Goal: Task Accomplishment & Management: Manage account settings

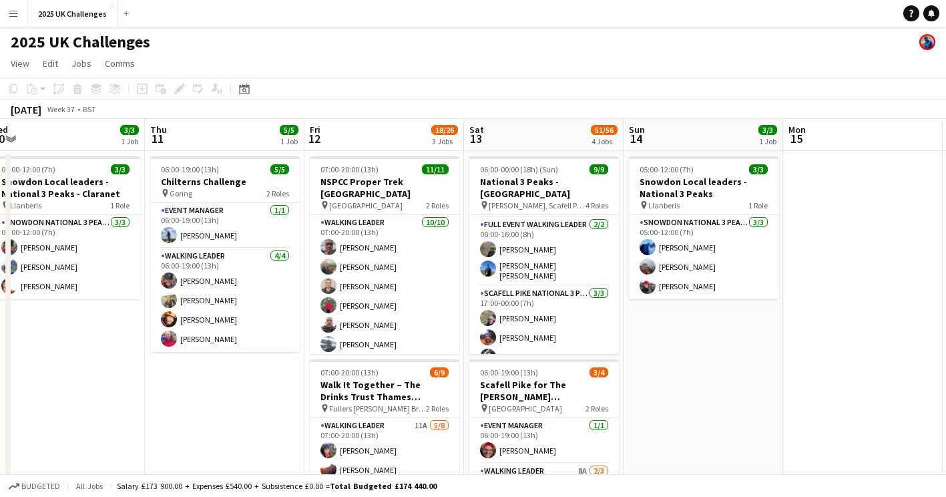
scroll to position [0, 316]
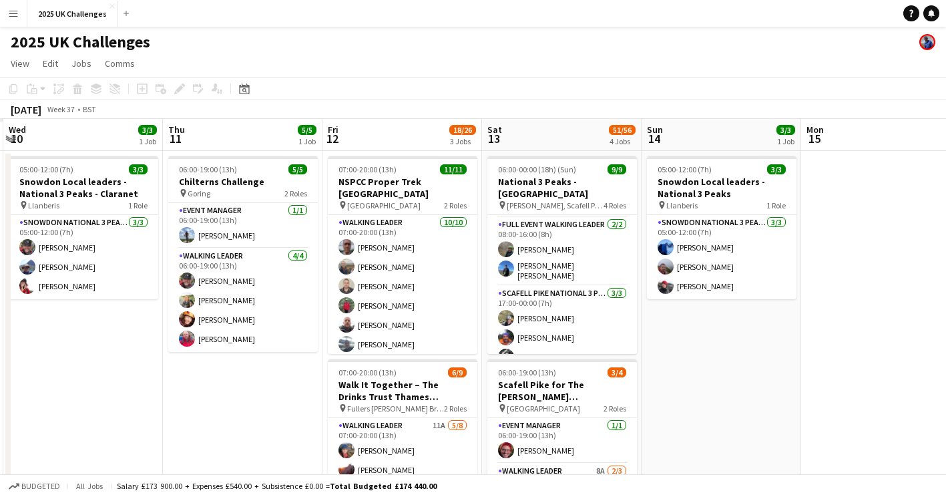
drag, startPoint x: 419, startPoint y: 429, endPoint x: 762, endPoint y: 399, distance: 344.6
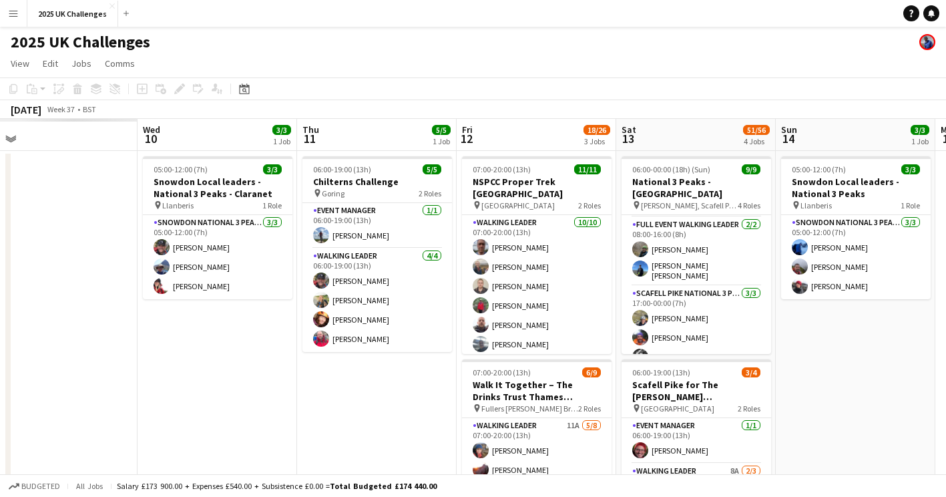
scroll to position [0, 333]
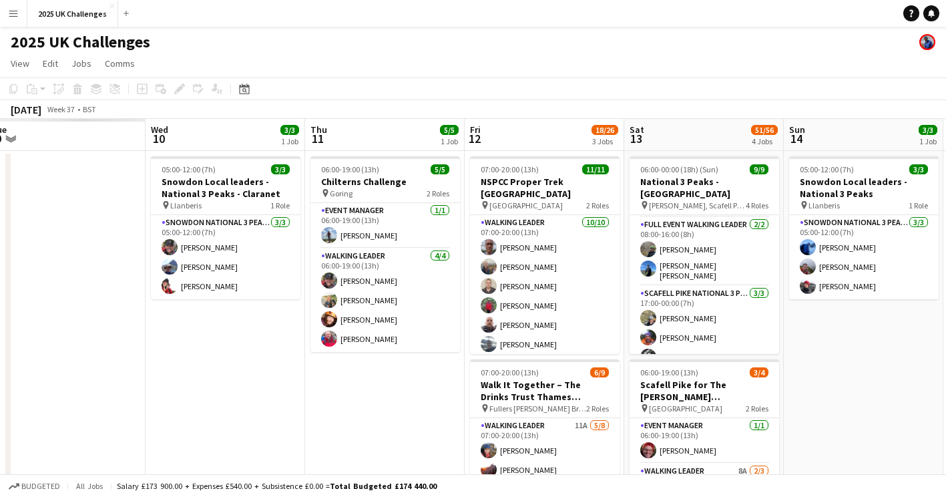
drag, startPoint x: 232, startPoint y: 385, endPoint x: 375, endPoint y: 385, distance: 142.2
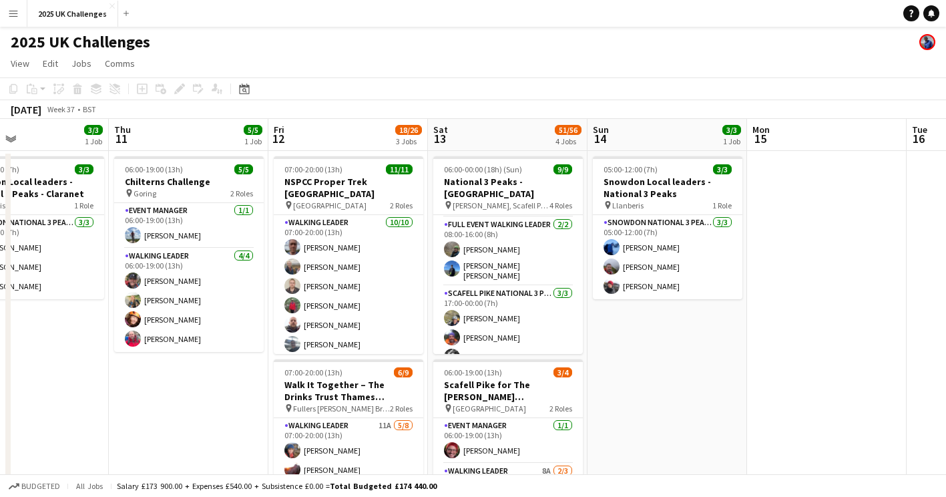
scroll to position [0, 381]
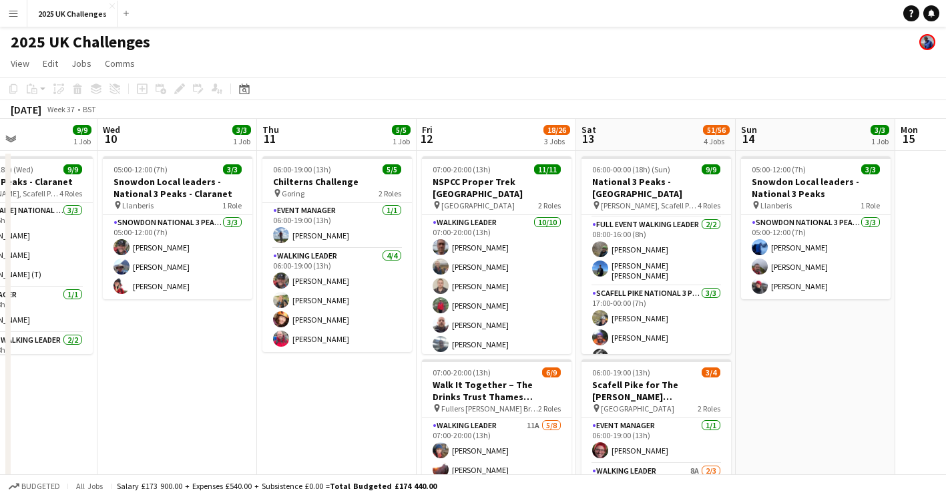
drag, startPoint x: 176, startPoint y: 394, endPoint x: 125, endPoint y: 339, distance: 74.7
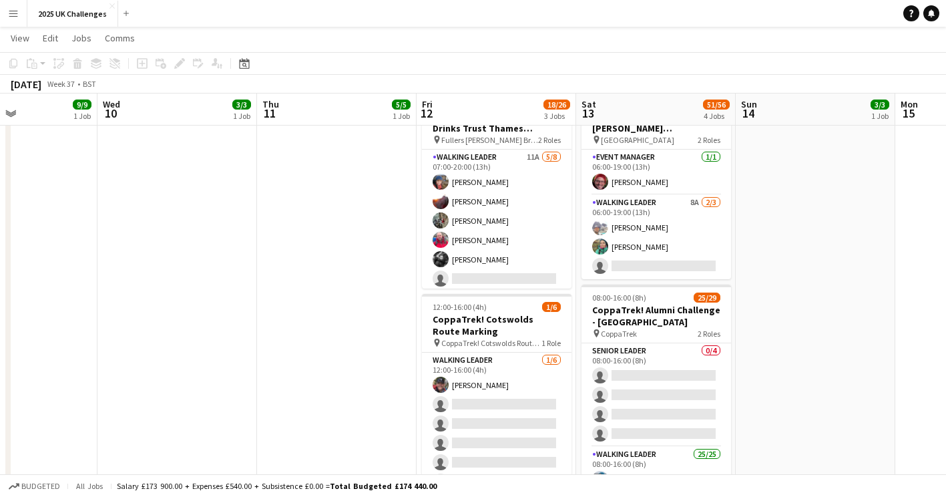
scroll to position [0, 0]
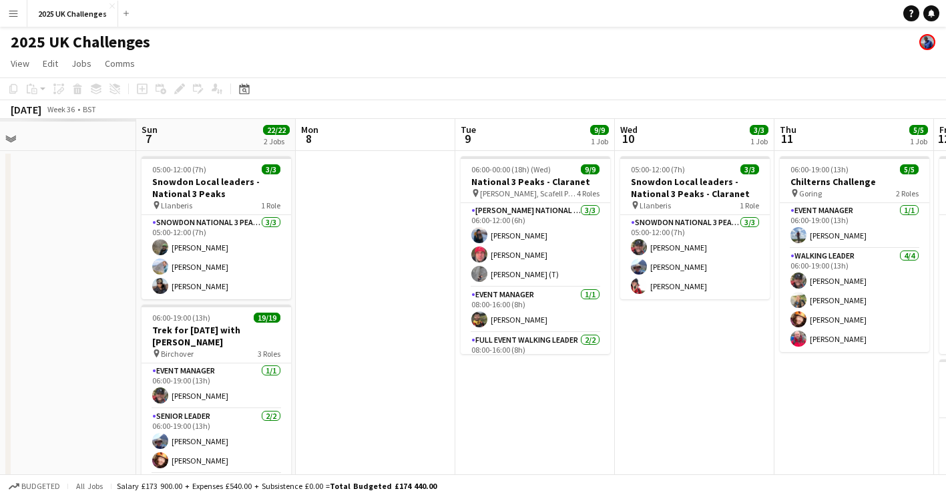
drag, startPoint x: 321, startPoint y: 424, endPoint x: 634, endPoint y: 433, distance: 313.3
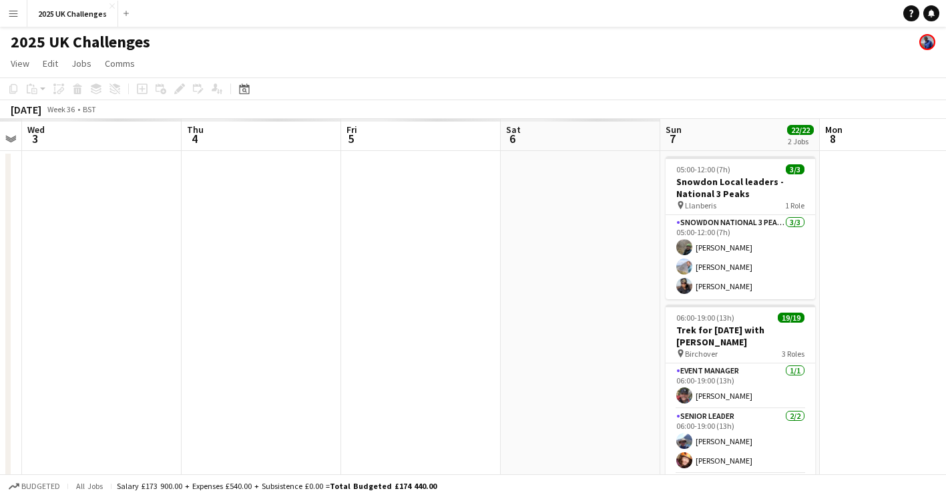
drag, startPoint x: 716, startPoint y: 455, endPoint x: 926, endPoint y: 432, distance: 210.9
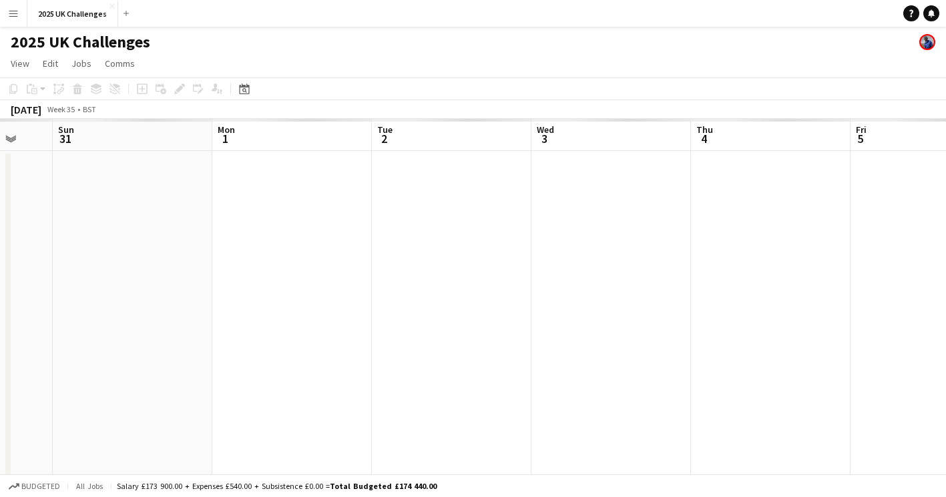
drag, startPoint x: 361, startPoint y: 353, endPoint x: 868, endPoint y: 382, distance: 508.4
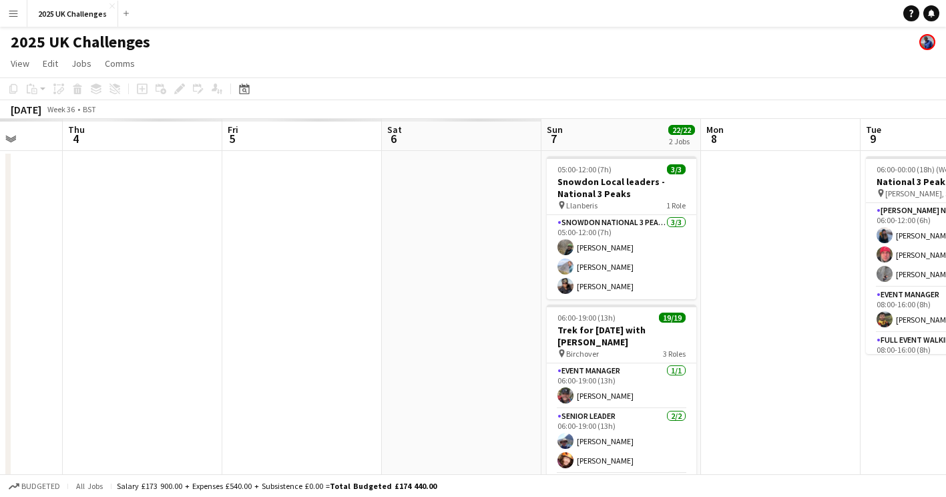
drag, startPoint x: 650, startPoint y: 332, endPoint x: 112, endPoint y: 236, distance: 546.1
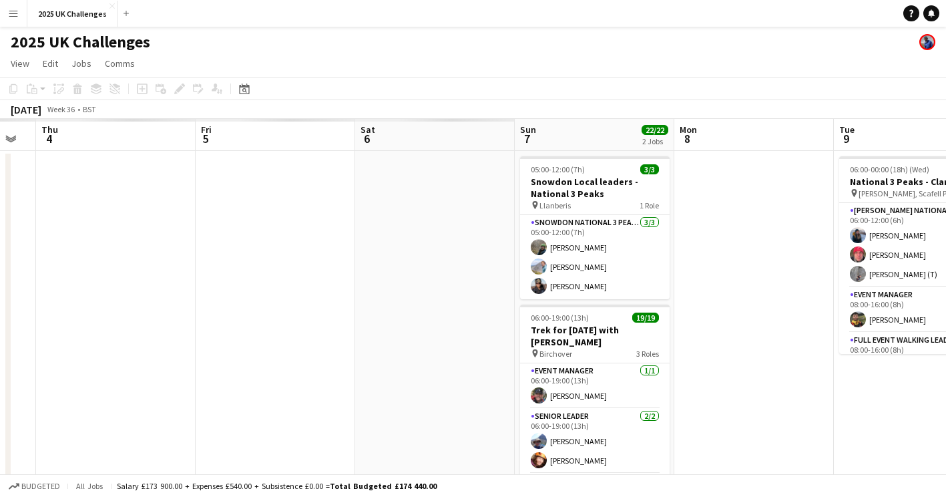
scroll to position [0, 467]
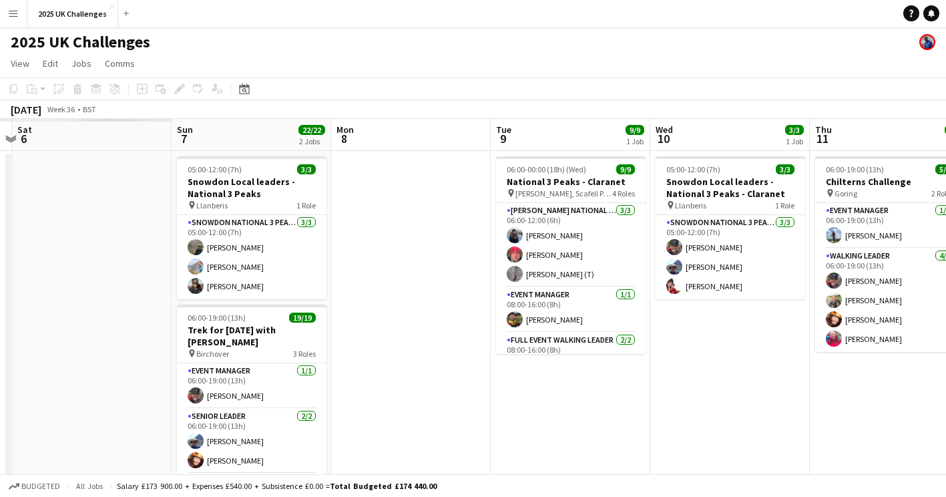
drag, startPoint x: 398, startPoint y: 293, endPoint x: 49, endPoint y: 262, distance: 350.6
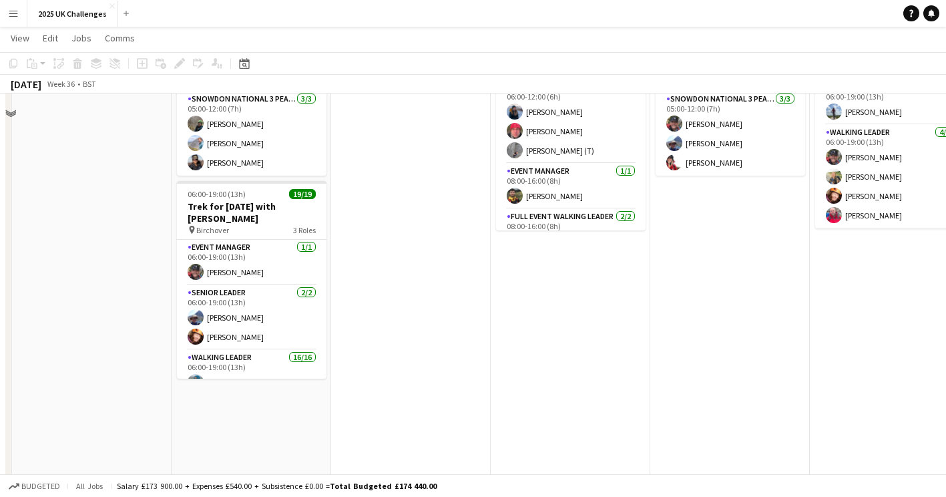
scroll to position [0, 0]
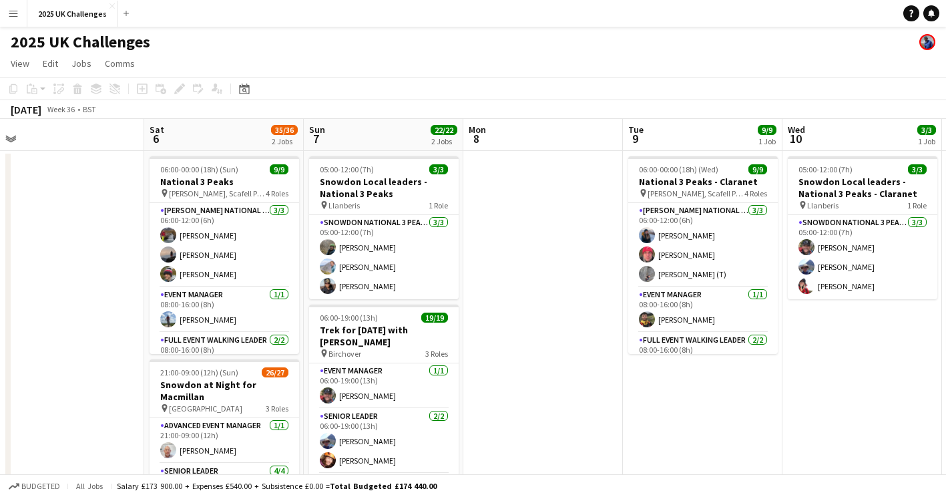
drag, startPoint x: 449, startPoint y: 342, endPoint x: 719, endPoint y: 367, distance: 271.0
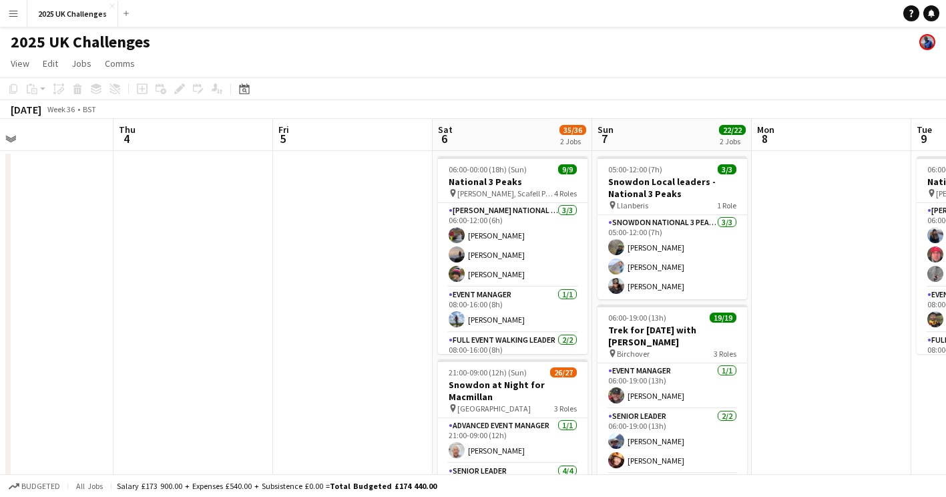
drag, startPoint x: 79, startPoint y: 284, endPoint x: 523, endPoint y: 315, distance: 444.4
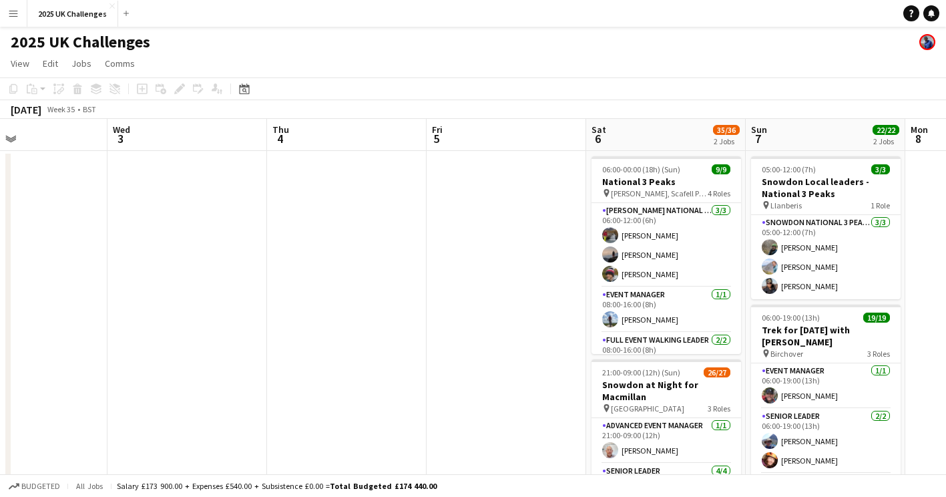
drag, startPoint x: 465, startPoint y: 327, endPoint x: 146, endPoint y: 303, distance: 320.2
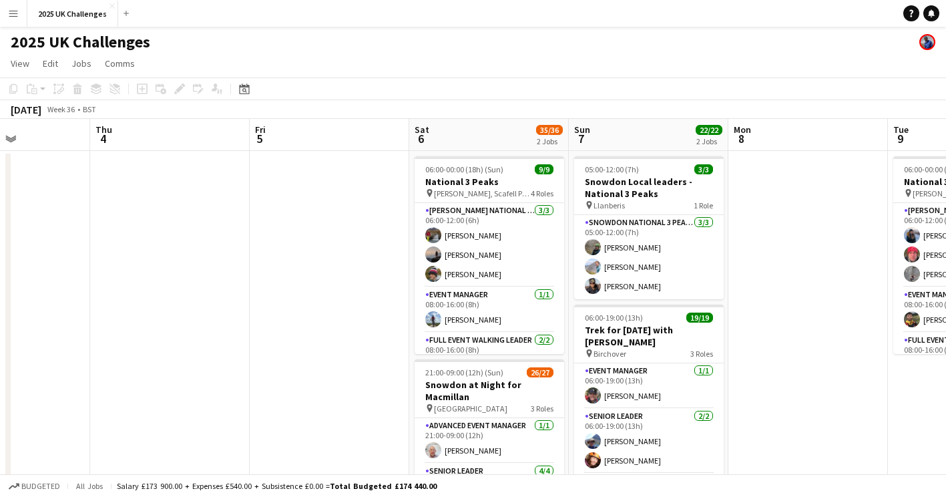
scroll to position [0, 398]
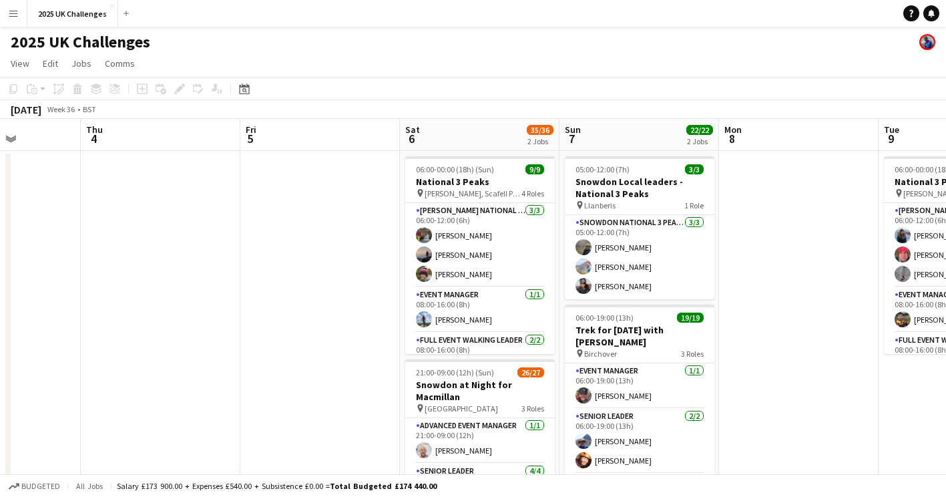
drag, startPoint x: 359, startPoint y: 319, endPoint x: 0, endPoint y: 306, distance: 359.5
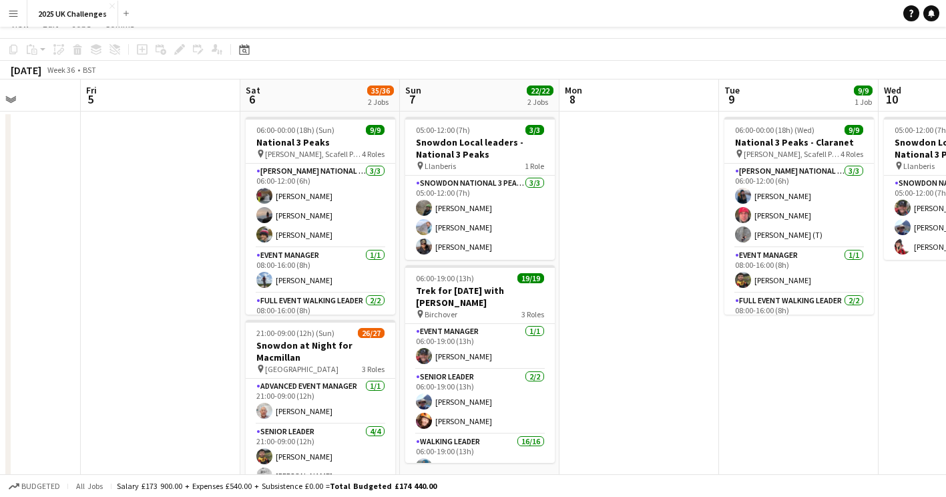
scroll to position [0, 0]
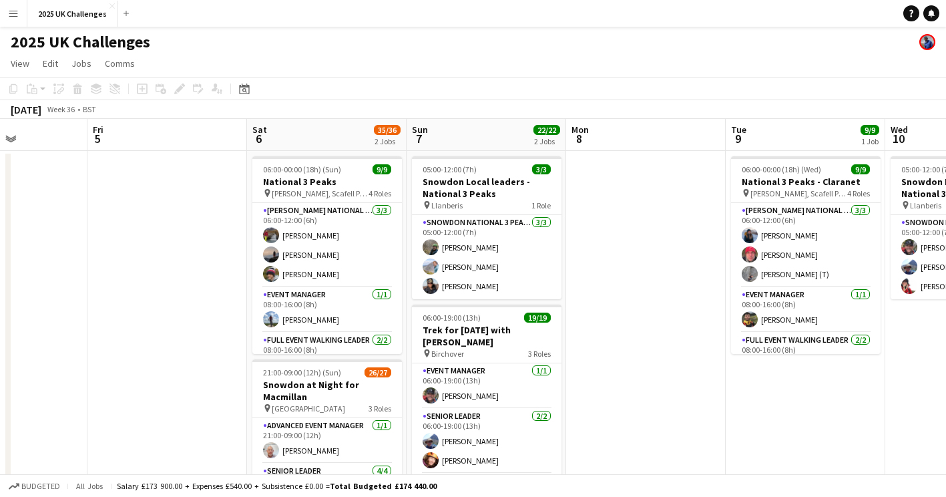
drag, startPoint x: 664, startPoint y: 361, endPoint x: 352, endPoint y: 359, distance: 312.5
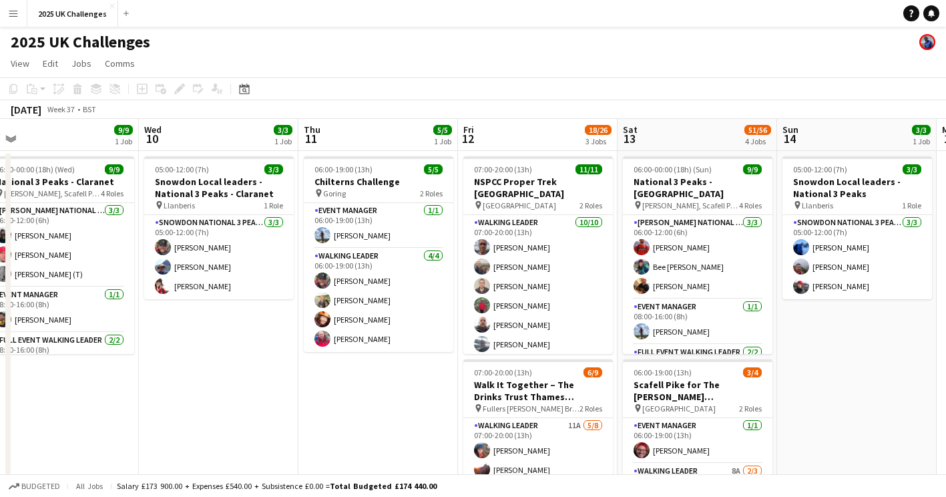
scroll to position [0, 504]
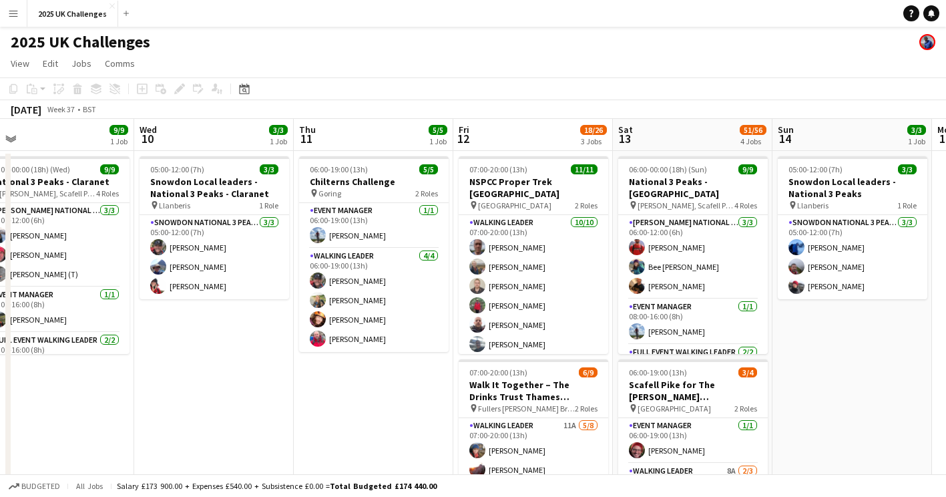
drag, startPoint x: 751, startPoint y: 403, endPoint x: 319, endPoint y: 384, distance: 432.5
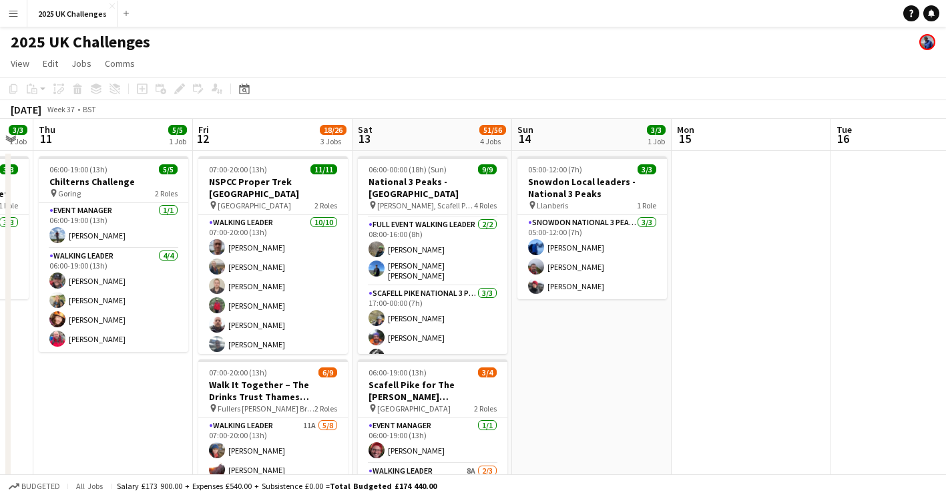
scroll to position [0, 526]
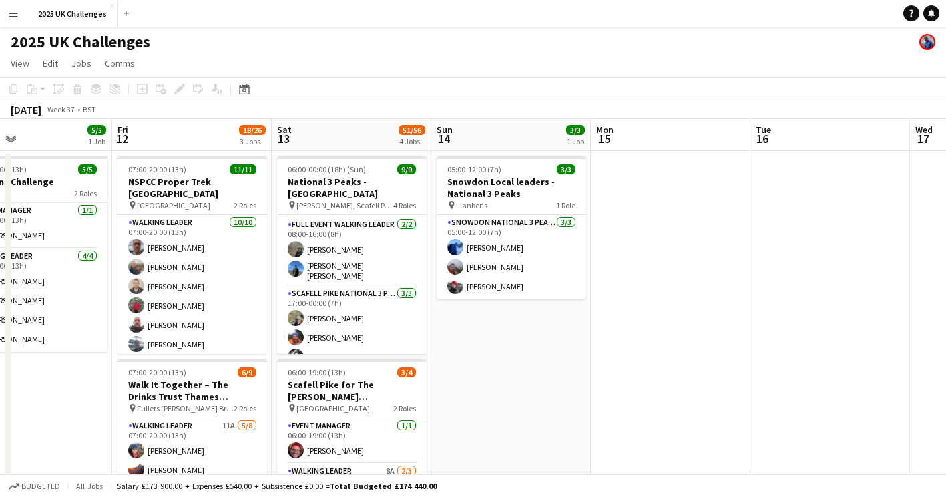
drag, startPoint x: 865, startPoint y: 392, endPoint x: 524, endPoint y: 405, distance: 341.5
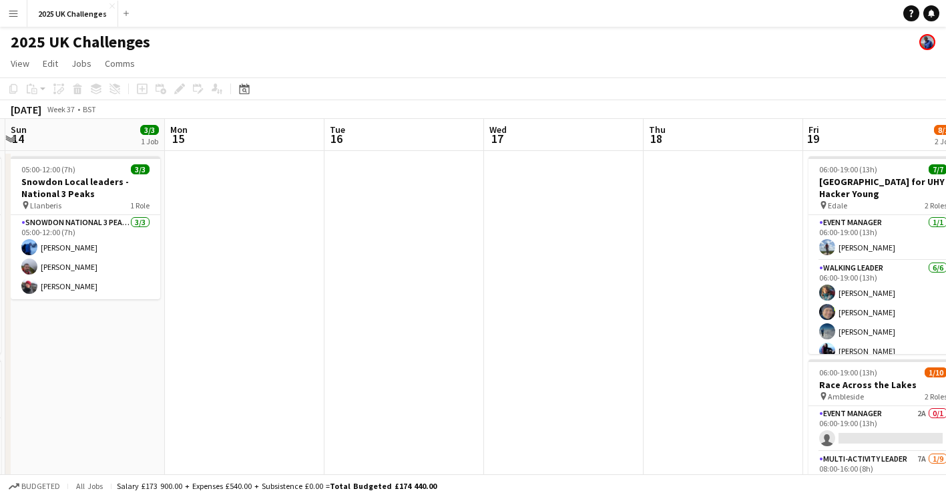
drag, startPoint x: 725, startPoint y: 296, endPoint x: 402, endPoint y: 300, distance: 322.6
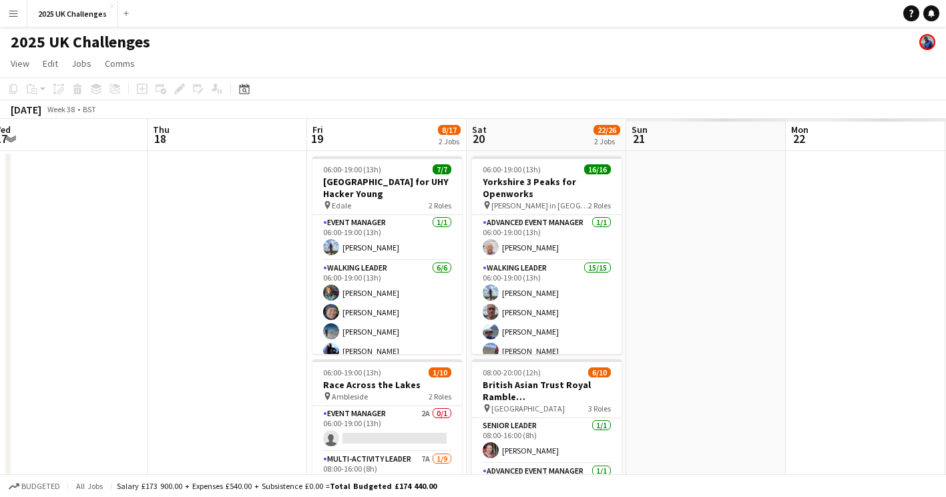
scroll to position [0, 385]
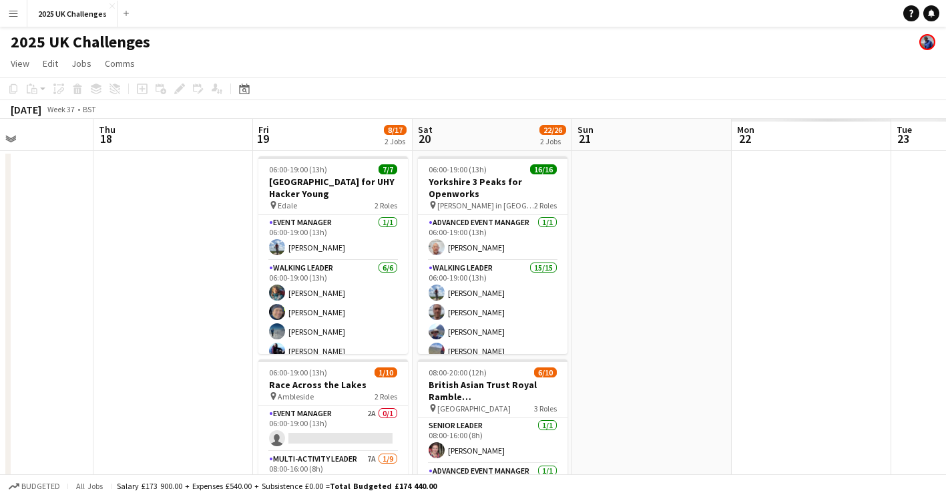
drag, startPoint x: 570, startPoint y: 307, endPoint x: 27, endPoint y: 291, distance: 543.2
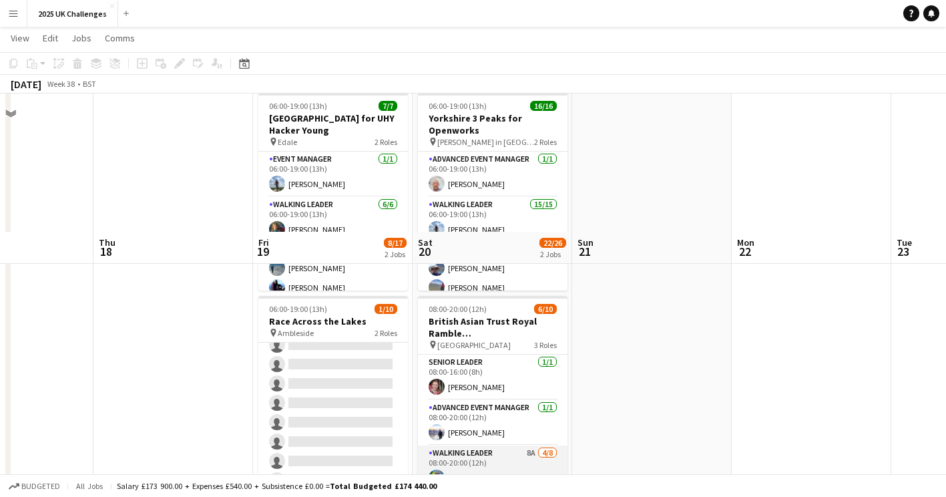
scroll to position [0, 0]
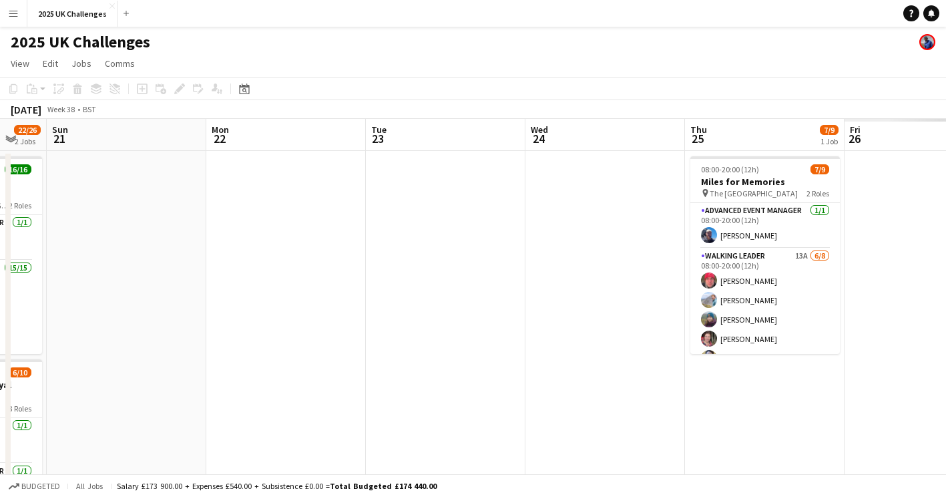
drag, startPoint x: 727, startPoint y: 284, endPoint x: 202, endPoint y: 244, distance: 527.1
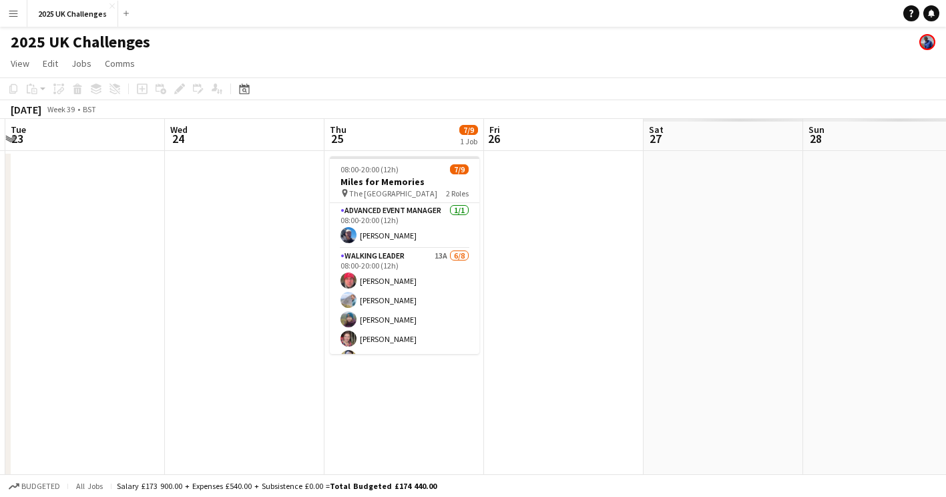
drag, startPoint x: 481, startPoint y: 325, endPoint x: 169, endPoint y: 308, distance: 312.4
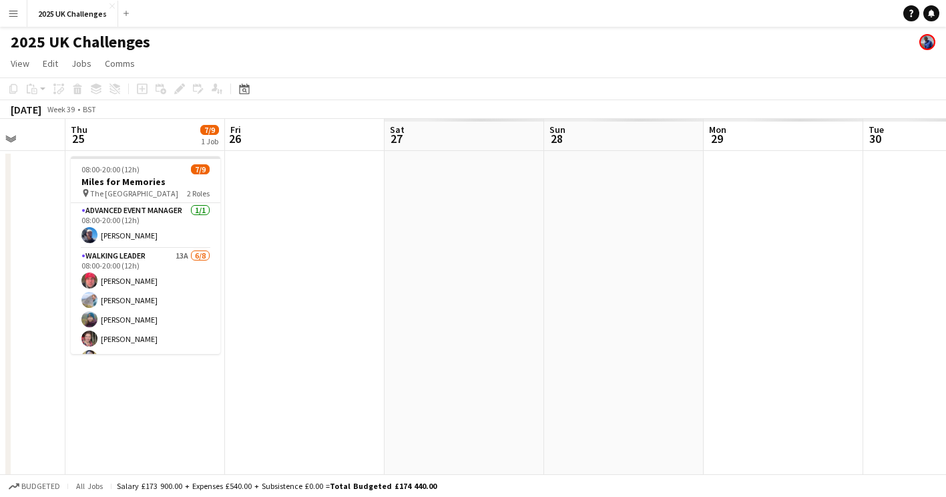
drag, startPoint x: 674, startPoint y: 347, endPoint x: 188, endPoint y: 302, distance: 488.2
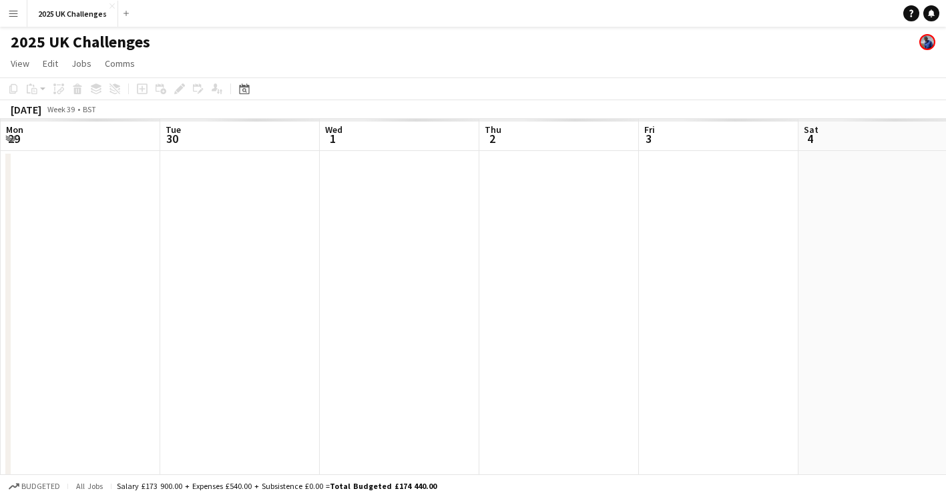
drag, startPoint x: 522, startPoint y: 312, endPoint x: 113, endPoint y: 288, distance: 410.0
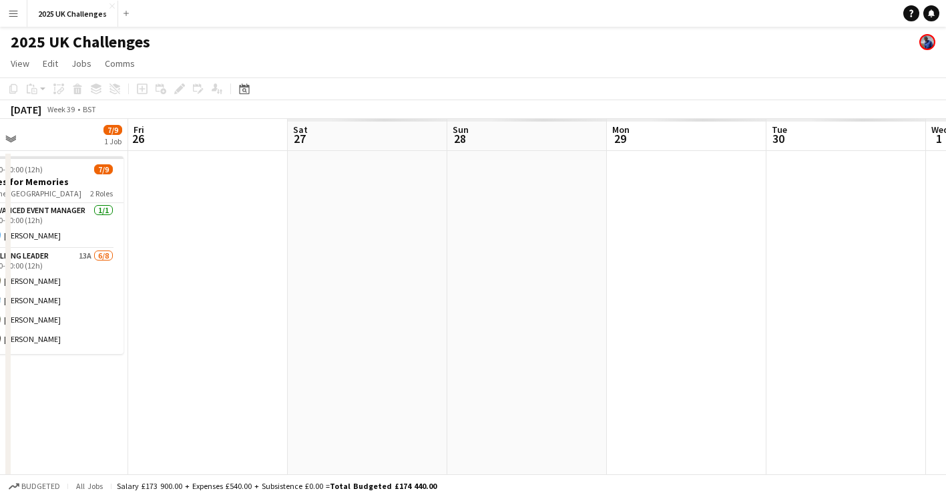
scroll to position [0, 317]
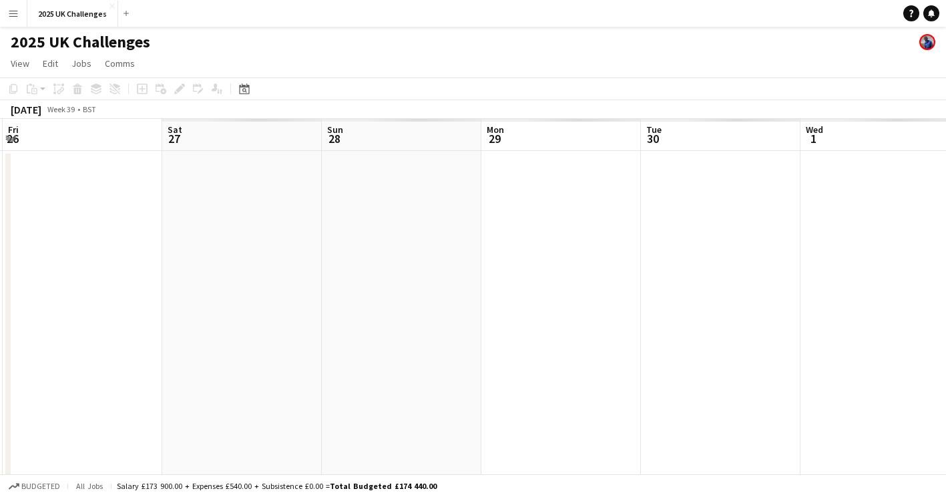
drag, startPoint x: 598, startPoint y: 361, endPoint x: 775, endPoint y: 379, distance: 178.0
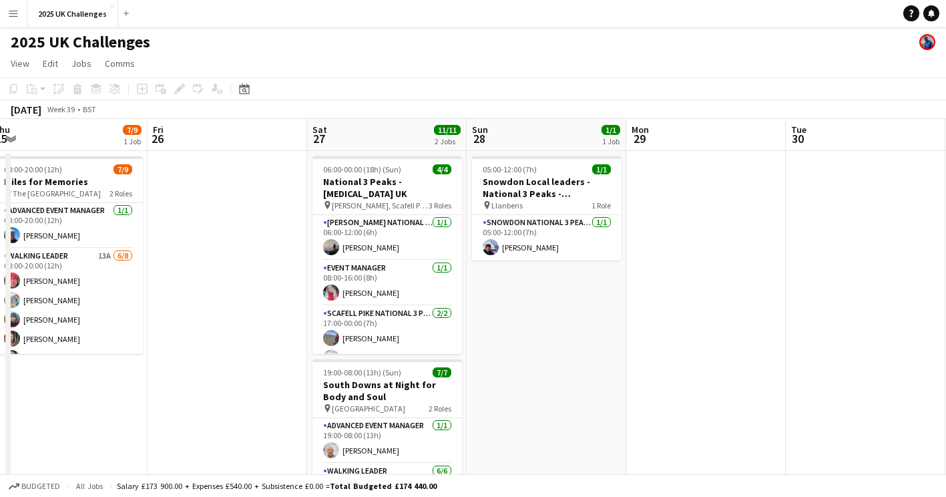
scroll to position [0, 494]
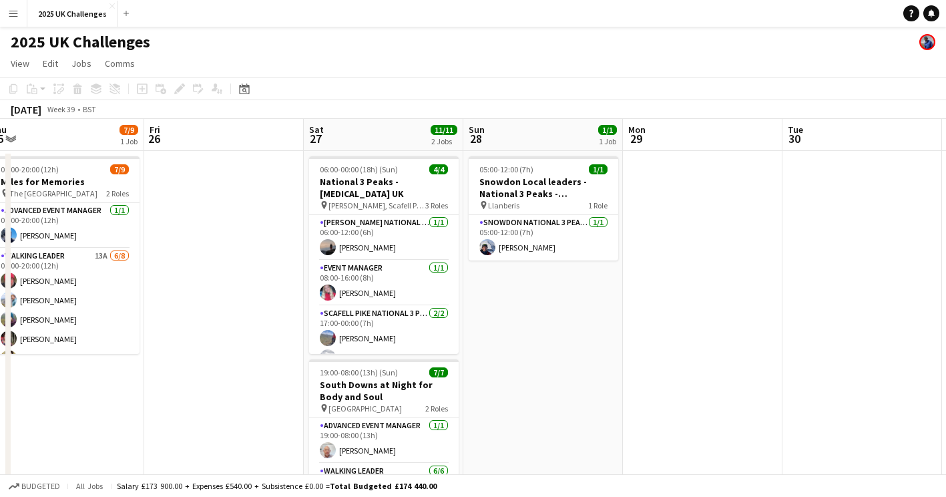
drag, startPoint x: 284, startPoint y: 311, endPoint x: 227, endPoint y: 333, distance: 61.3
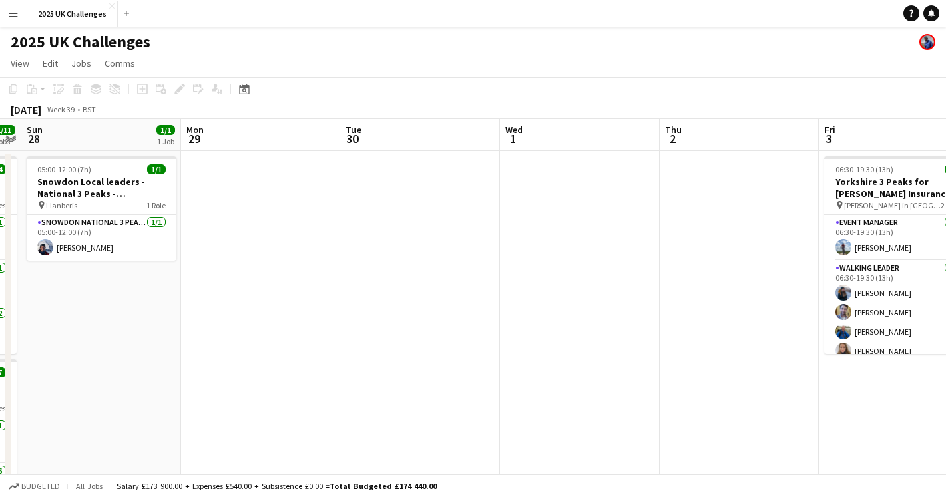
scroll to position [0, 464]
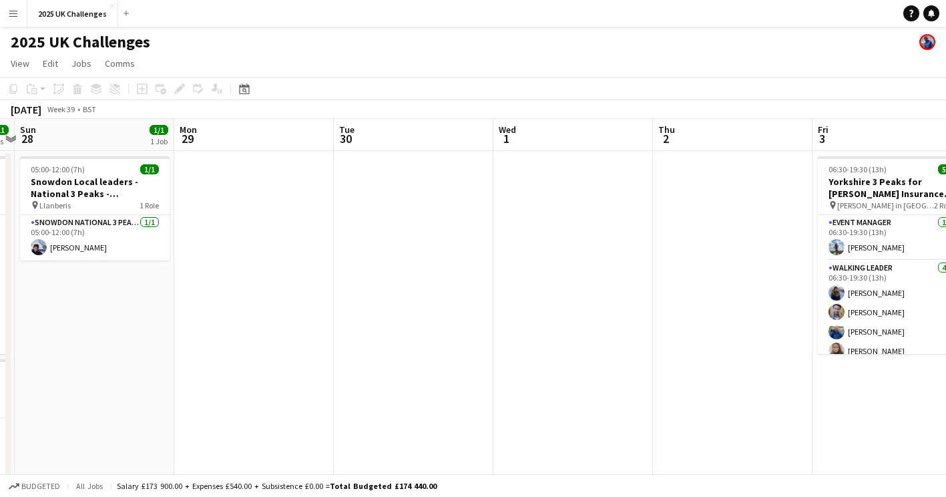
drag, startPoint x: 767, startPoint y: 396, endPoint x: 319, endPoint y: 353, distance: 450.9
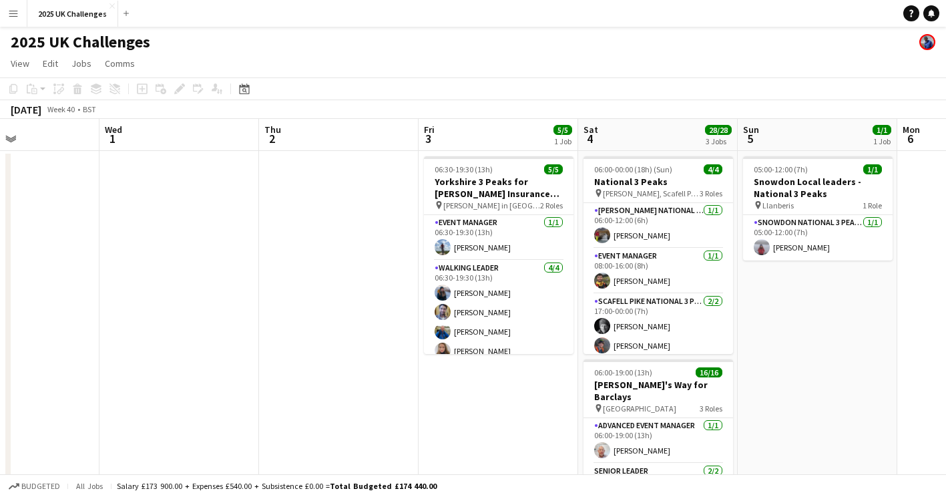
scroll to position [0, 384]
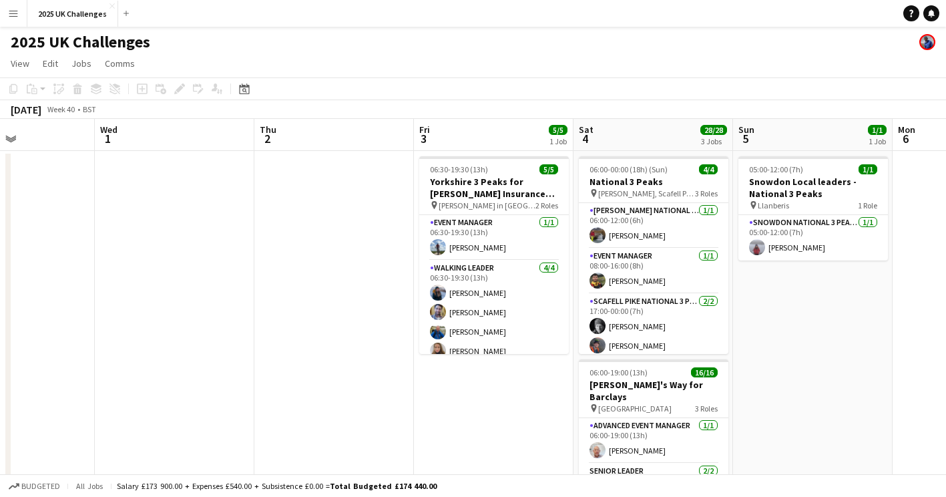
drag, startPoint x: 743, startPoint y: 397, endPoint x: 353, endPoint y: 364, distance: 391.4
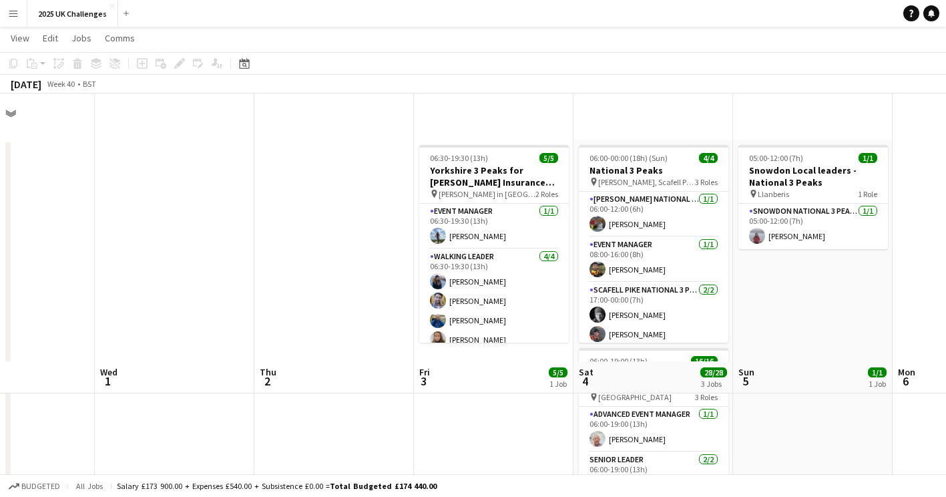
scroll to position [0, 0]
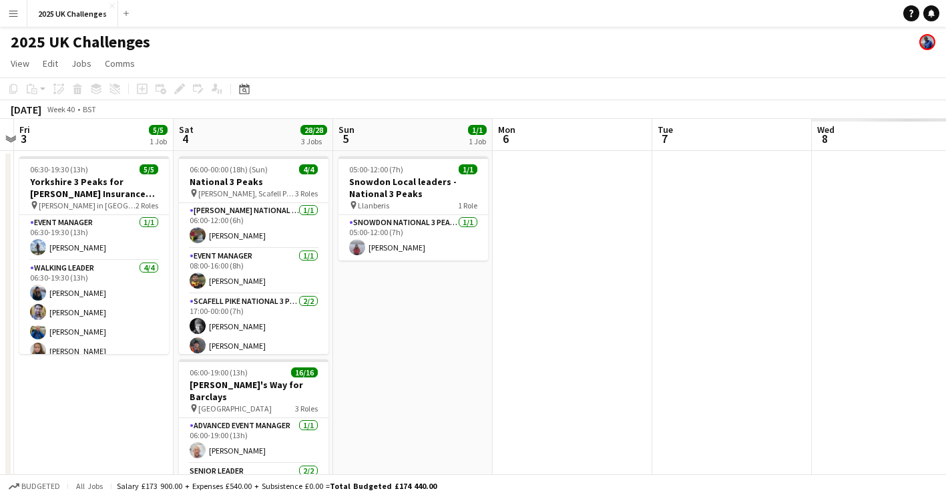
drag, startPoint x: 865, startPoint y: 359, endPoint x: 455, endPoint y: 336, distance: 410.7
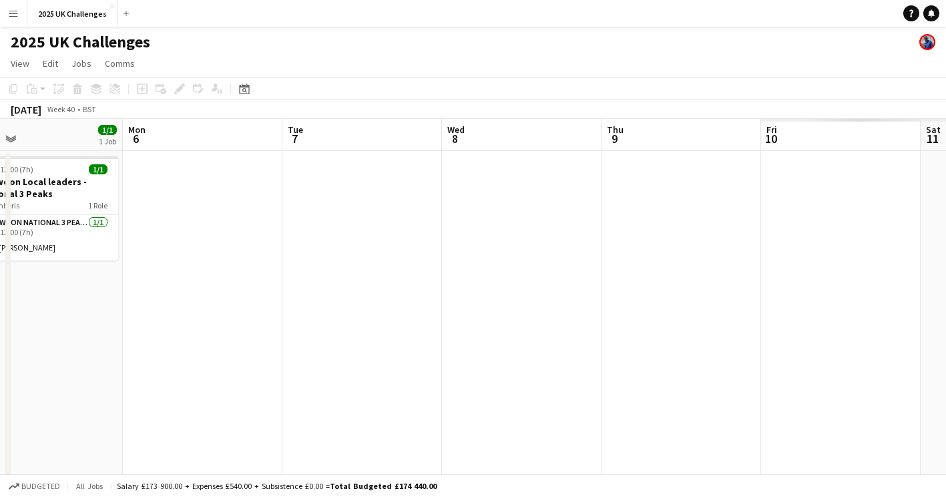
drag, startPoint x: 825, startPoint y: 359, endPoint x: 444, endPoint y: 335, distance: 381.4
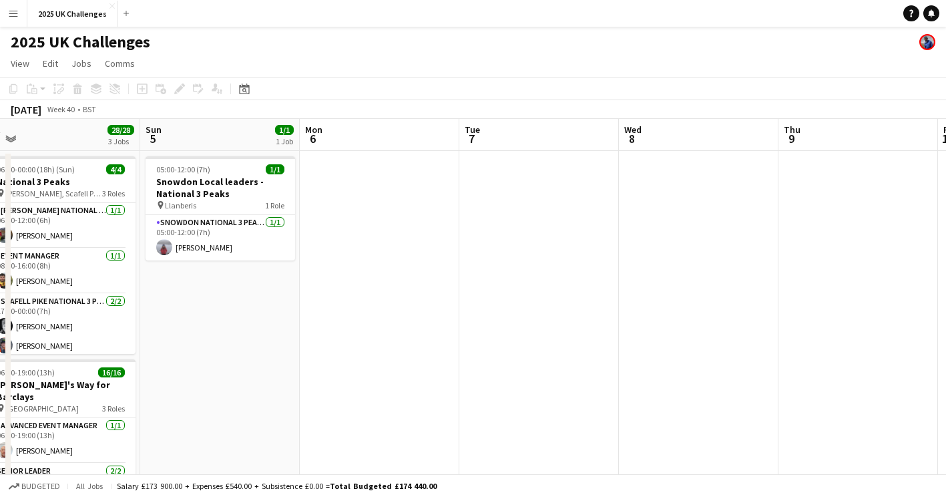
scroll to position [0, 323]
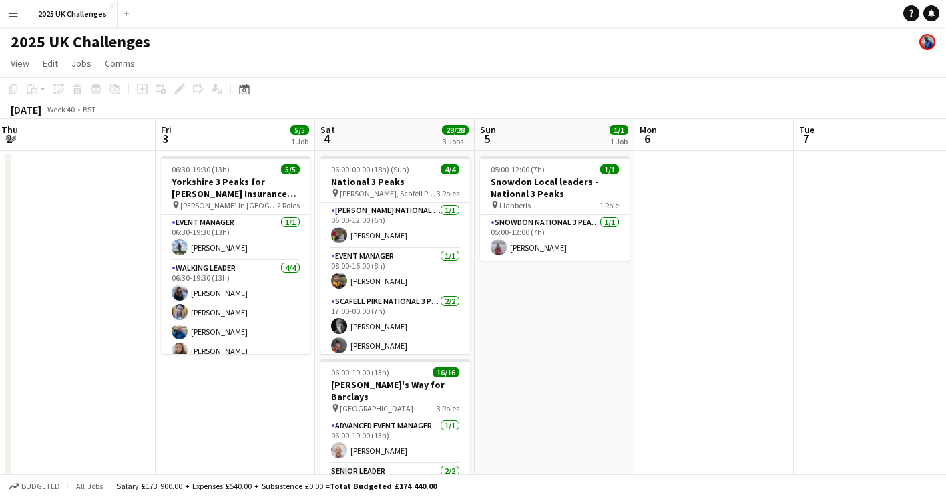
drag, startPoint x: 392, startPoint y: 340, endPoint x: 906, endPoint y: 374, distance: 515.3
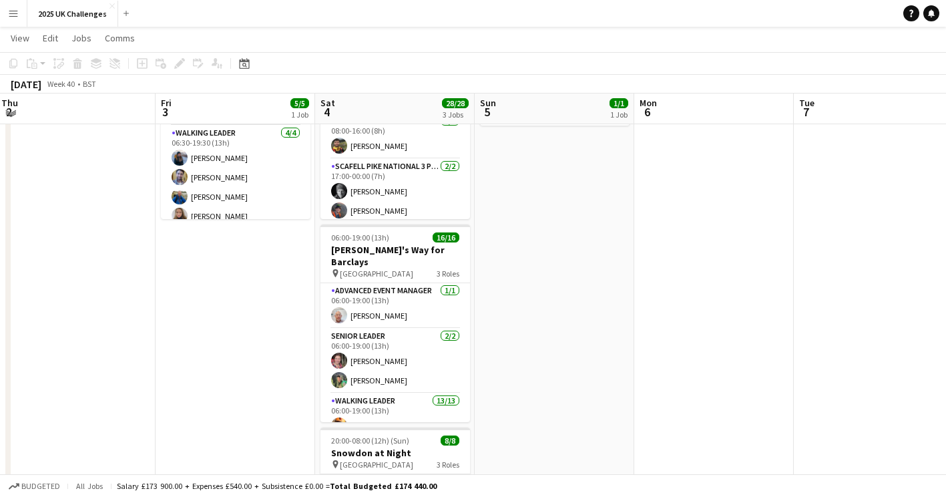
scroll to position [0, 0]
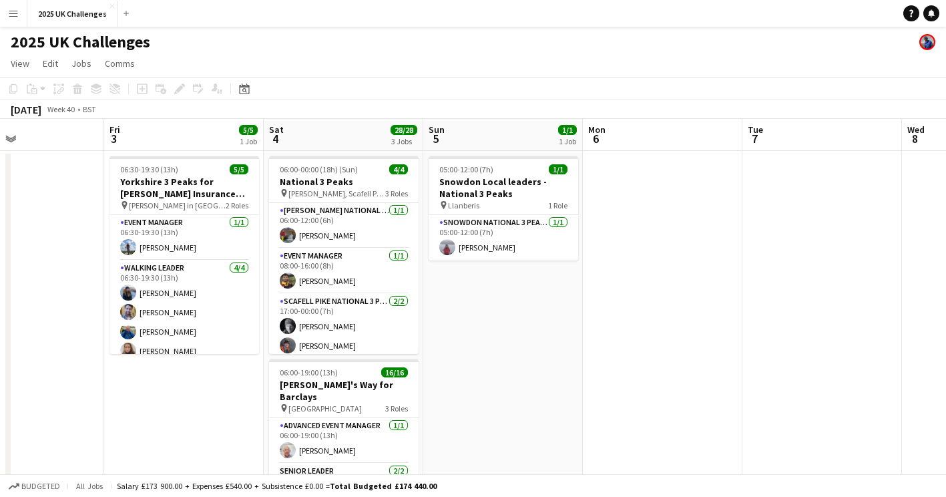
drag, startPoint x: 612, startPoint y: 385, endPoint x: 946, endPoint y: 384, distance: 333.9
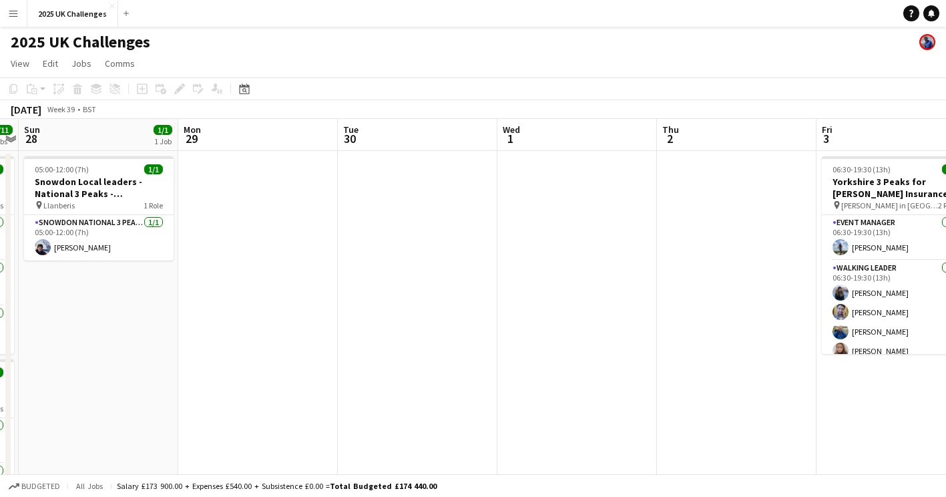
drag, startPoint x: 419, startPoint y: 345, endPoint x: 781, endPoint y: 345, distance: 361.3
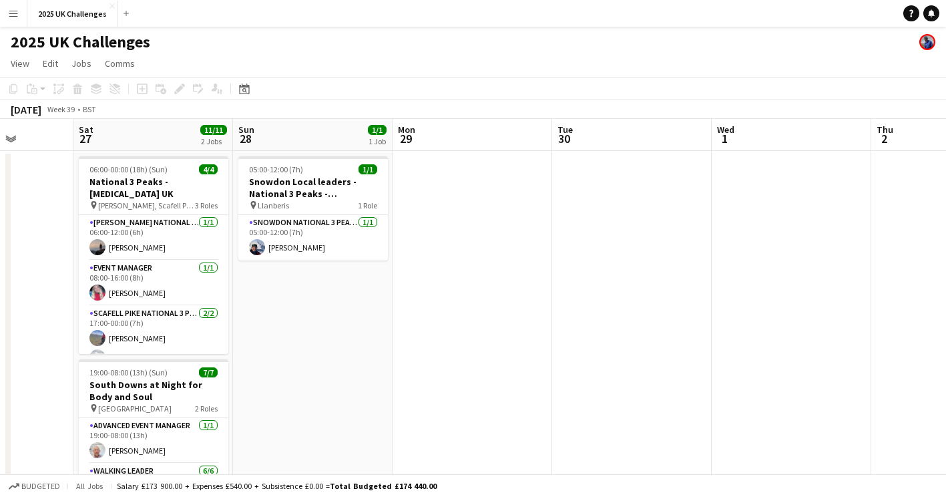
drag, startPoint x: 158, startPoint y: 349, endPoint x: -3, endPoint y: 309, distance: 165.0
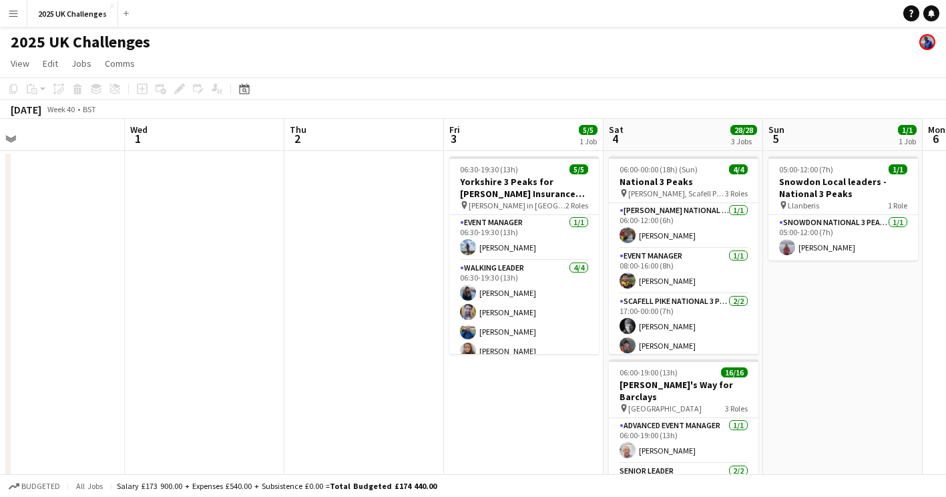
drag, startPoint x: 132, startPoint y: 317, endPoint x: 63, endPoint y: 307, distance: 70.2
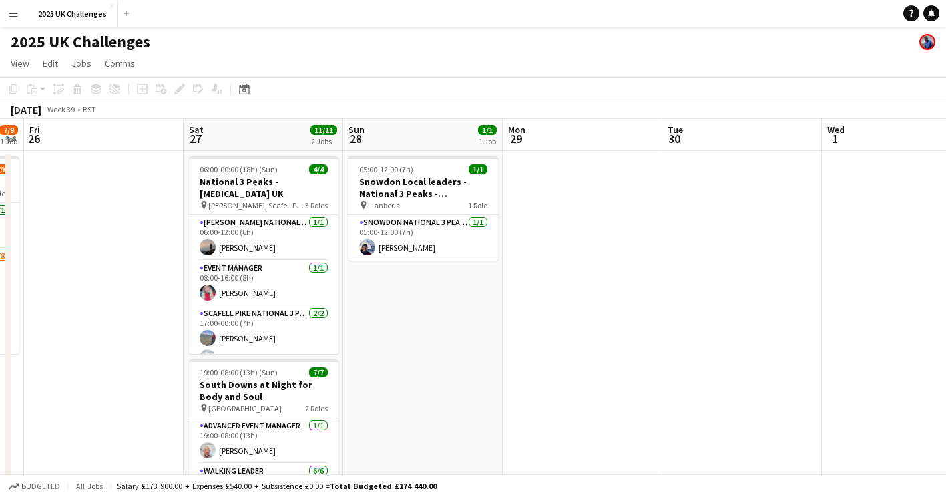
drag, startPoint x: 57, startPoint y: 315, endPoint x: 770, endPoint y: 445, distance: 725.1
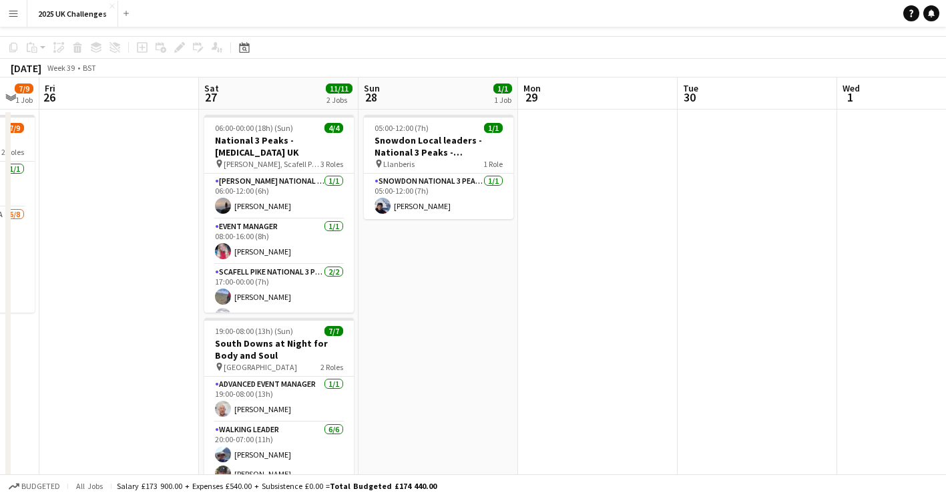
scroll to position [0, 0]
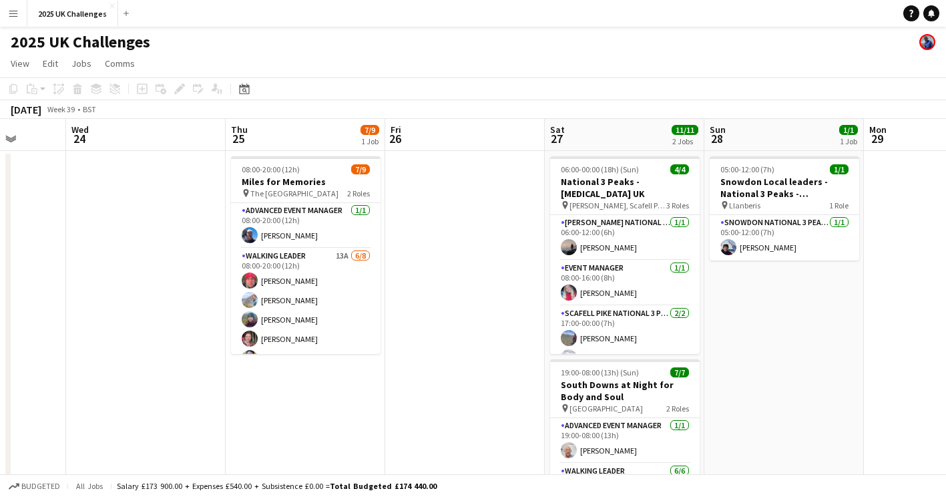
drag, startPoint x: 729, startPoint y: 388, endPoint x: 958, endPoint y: 410, distance: 230.8
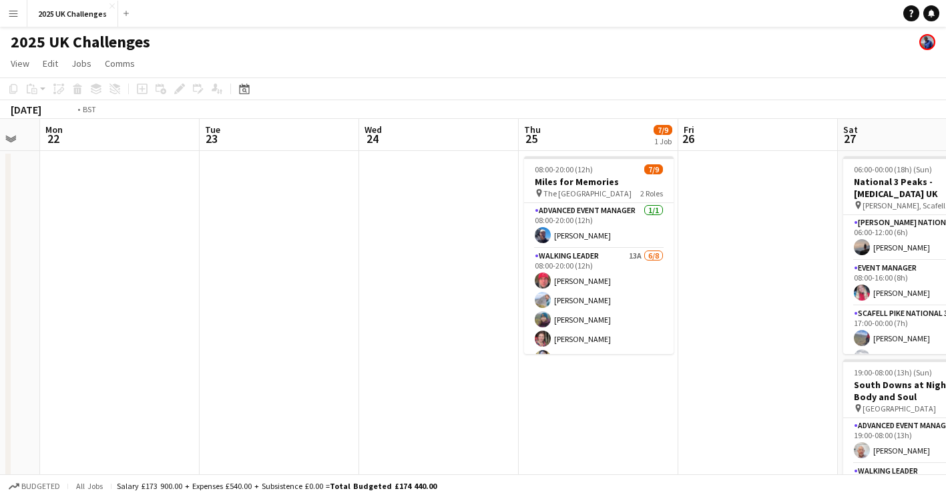
drag, startPoint x: 455, startPoint y: 427, endPoint x: 952, endPoint y: 474, distance: 498.4
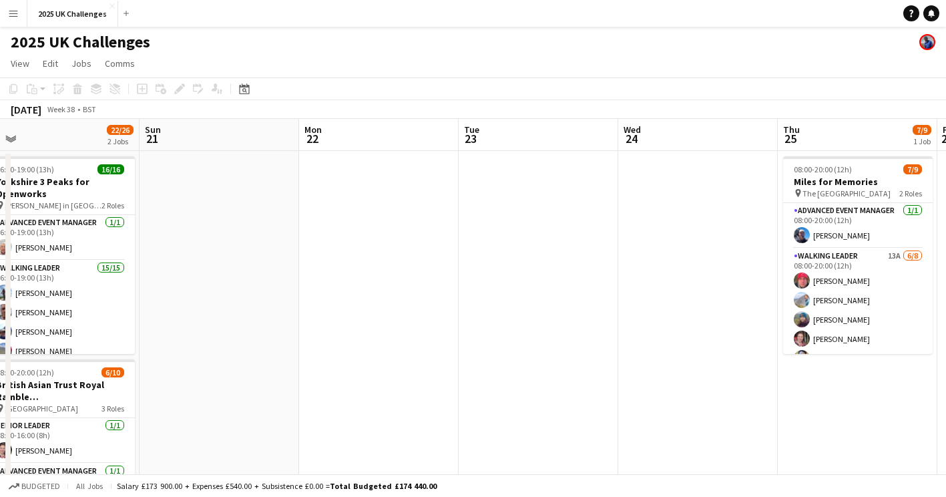
drag, startPoint x: 471, startPoint y: 437, endPoint x: 774, endPoint y: 435, distance: 302.5
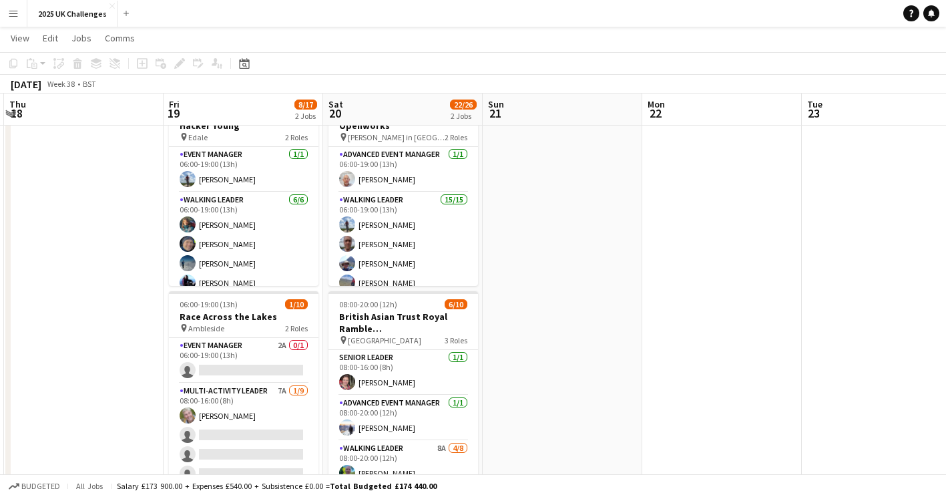
scroll to position [0, 308]
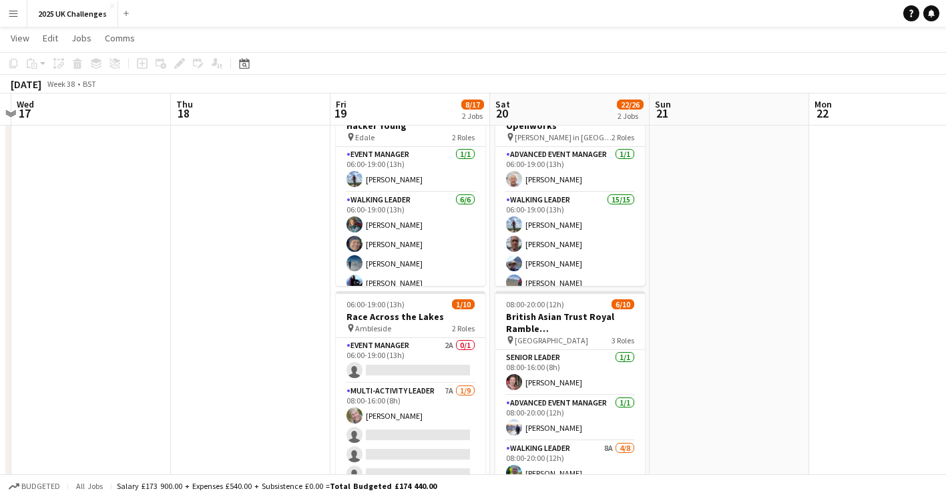
drag, startPoint x: 789, startPoint y: 421, endPoint x: 926, endPoint y: 425, distance: 136.9
click at [926, 425] on app-calendar-viewport "Mon 15 Tue 16 Wed 17 Thu 18 Fri 19 8/17 2 Jobs Sat 20 22/26 2 Jobs Sun 21 Mon 2…" at bounding box center [473, 480] width 946 height 990
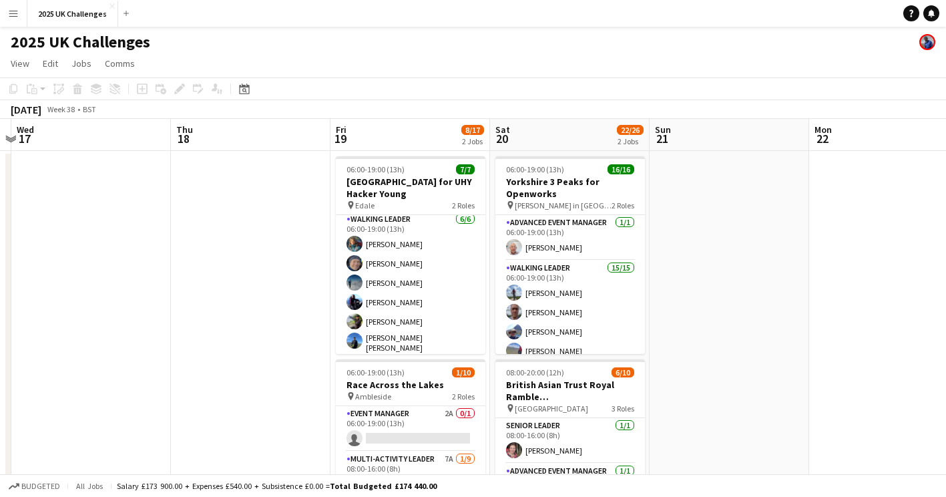
scroll to position [200, 0]
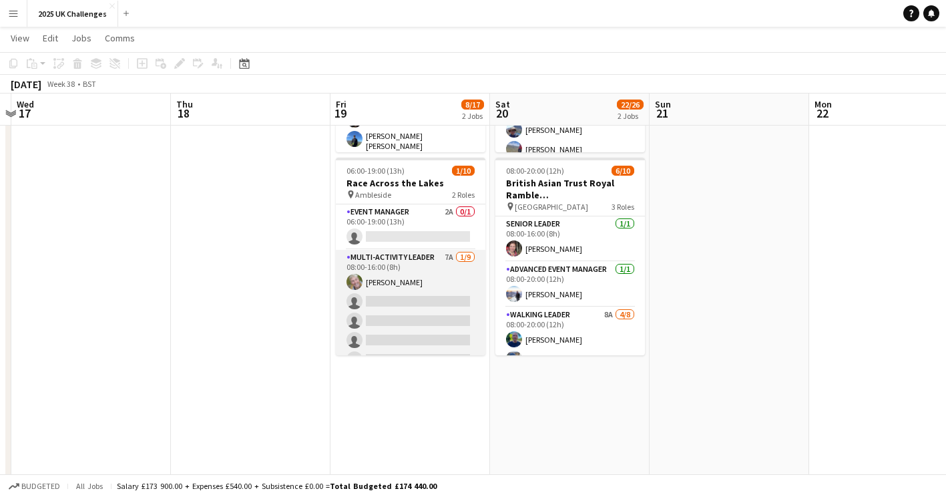
click at [435, 313] on app-card-role "Multi-Activity Leader 7A [DATE] 08:00-16:00 (8h) [PERSON_NAME] single-neutral-a…" at bounding box center [411, 350] width 150 height 200
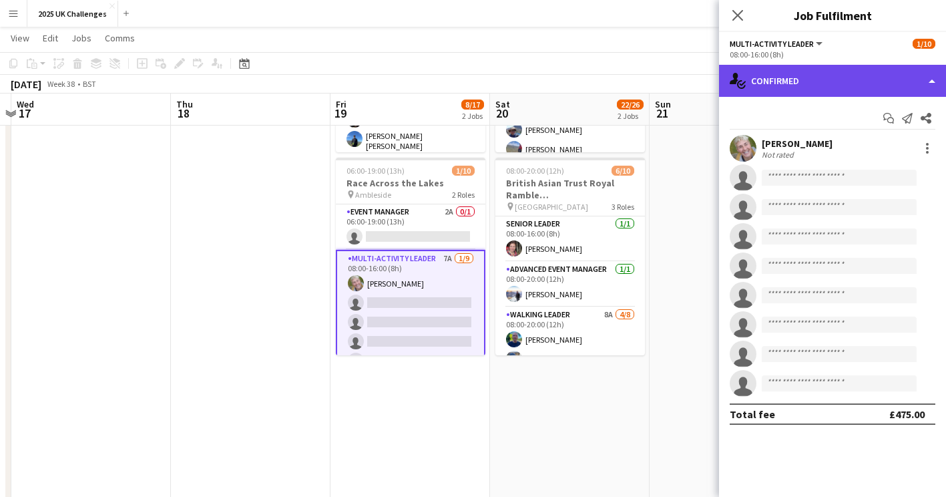
click at [852, 81] on div "single-neutral-actions-check-2 Confirmed" at bounding box center [832, 81] width 227 height 32
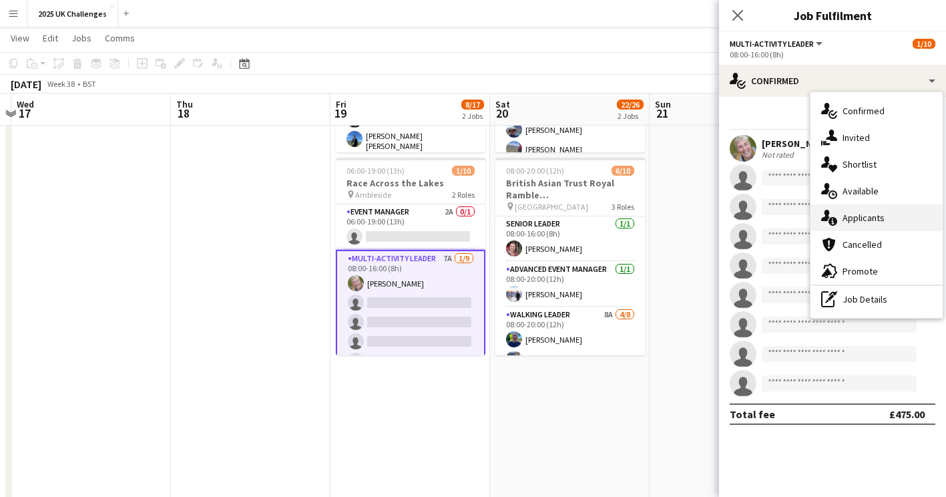
click at [873, 219] on div "single-neutral-actions-information Applicants" at bounding box center [877, 217] width 132 height 27
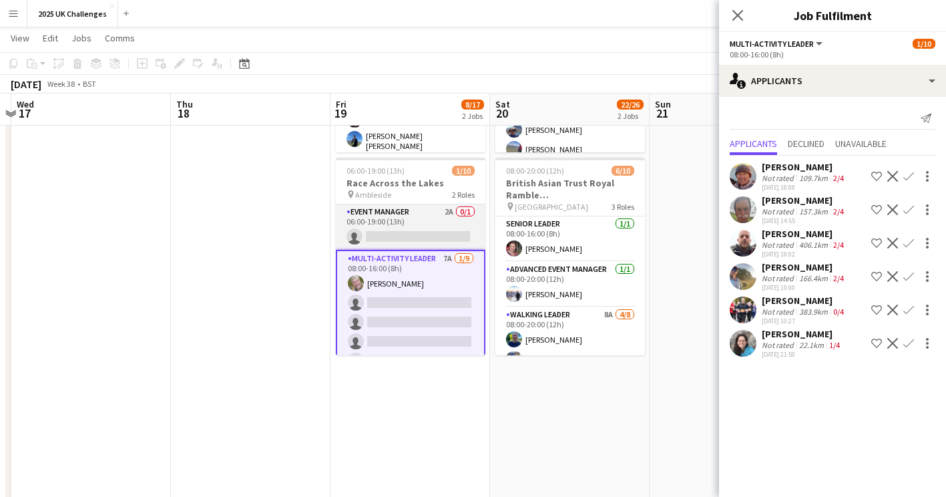
click at [405, 228] on app-card-role "Event Manager 2A 0/1 06:00-19:00 (13h) single-neutral-actions" at bounding box center [411, 226] width 150 height 45
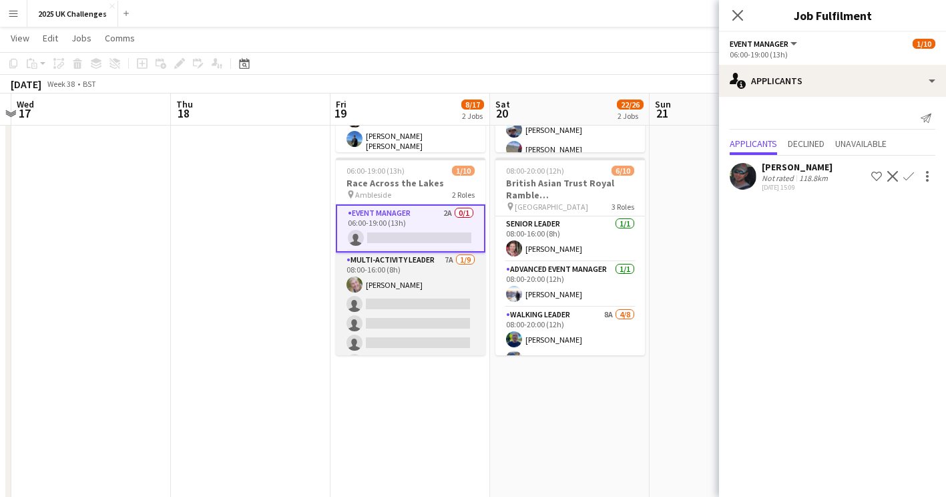
click at [400, 312] on app-card-role "Multi-Activity Leader 7A [DATE] 08:00-16:00 (8h) [PERSON_NAME] single-neutral-a…" at bounding box center [411, 352] width 150 height 200
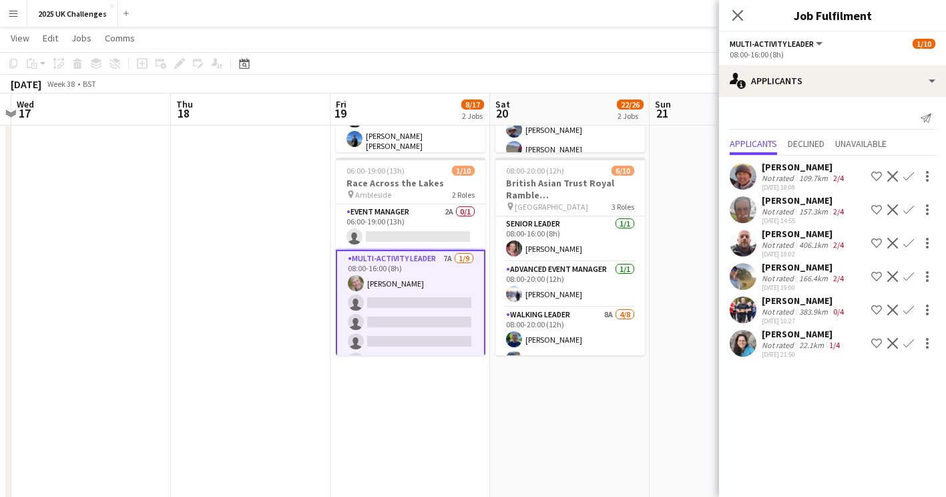
scroll to position [134, 0]
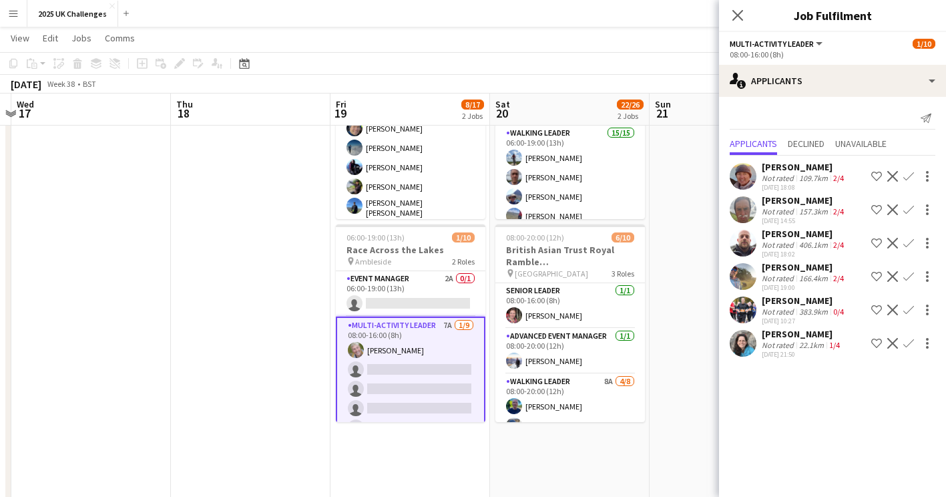
click at [747, 275] on app-user-avatar at bounding box center [743, 276] width 27 height 27
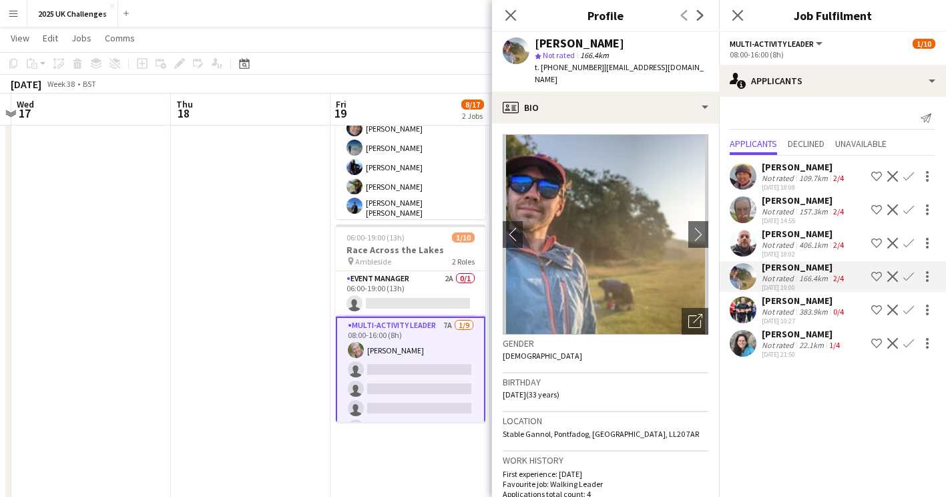
click at [791, 208] on div "Not rated" at bounding box center [779, 211] width 35 height 10
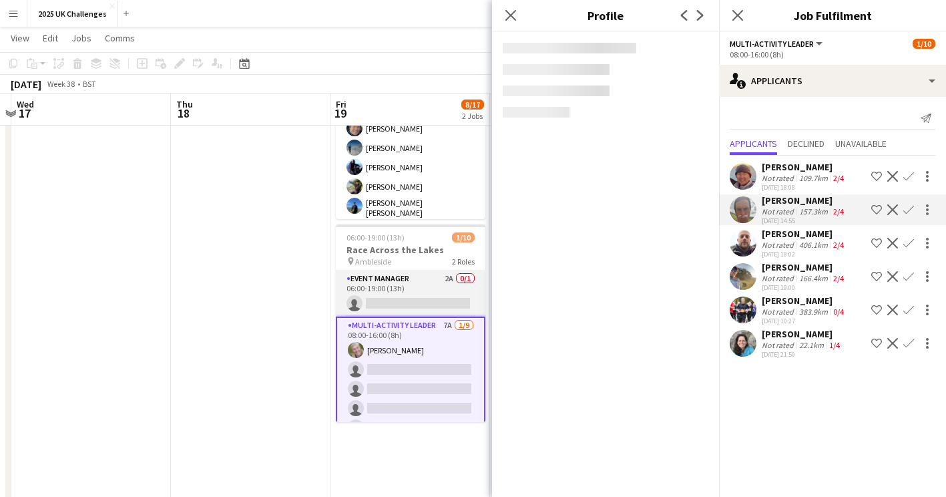
click at [400, 301] on app-card-role "Event Manager 2A 0/1 06:00-19:00 (13h) single-neutral-actions" at bounding box center [411, 293] width 150 height 45
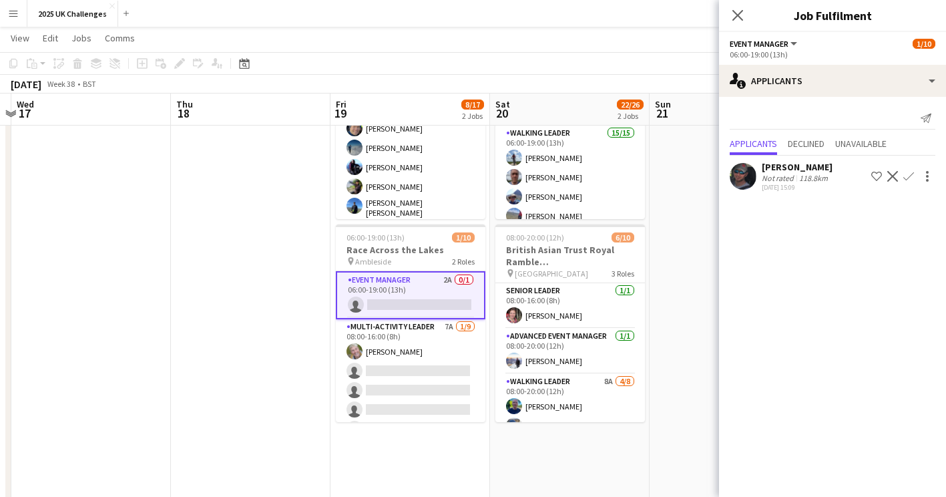
click at [741, 177] on app-user-avatar at bounding box center [743, 176] width 27 height 27
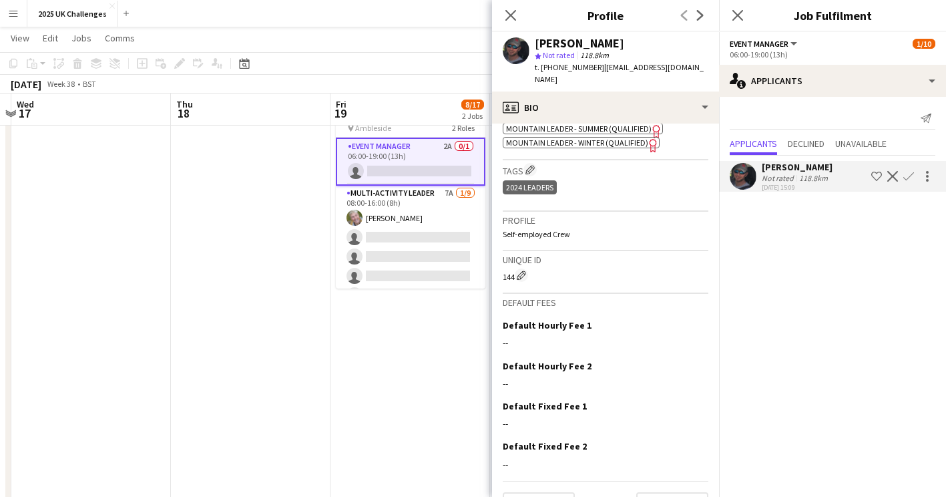
scroll to position [401, 0]
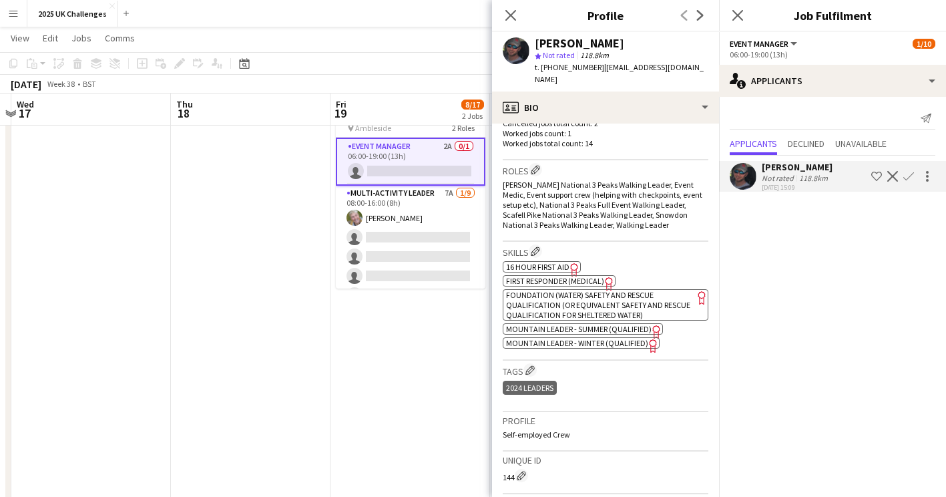
click at [427, 408] on app-date-cell "06:00-19:00 (13h) 7/7 [GEOGRAPHIC_DATA] for UHY Hacker Young pin Edale 2 Roles …" at bounding box center [411, 297] width 160 height 831
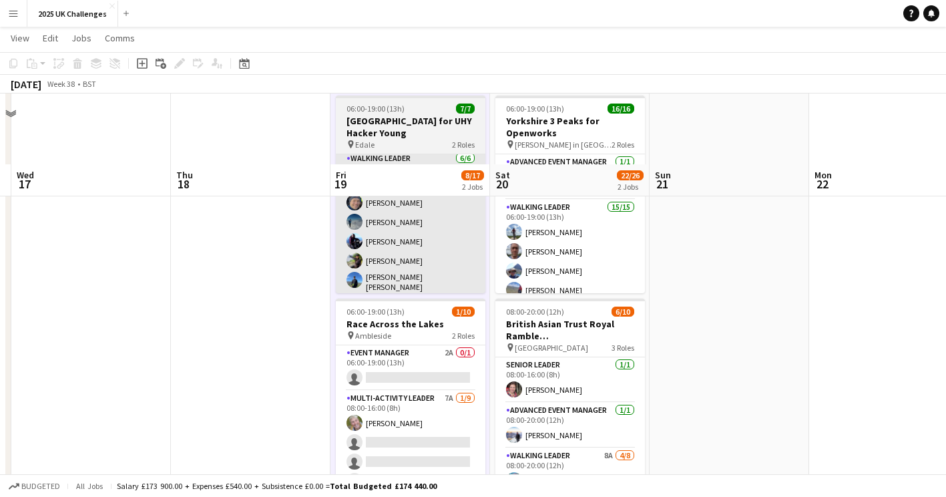
scroll to position [134, 0]
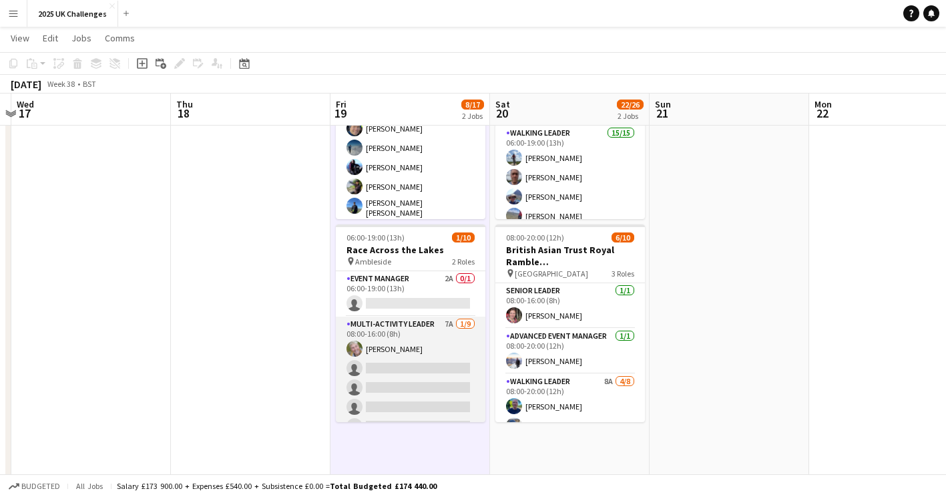
click at [411, 397] on app-card-role "Multi-Activity Leader 7A [DATE] 08:00-16:00 (8h) [PERSON_NAME] single-neutral-a…" at bounding box center [411, 417] width 150 height 200
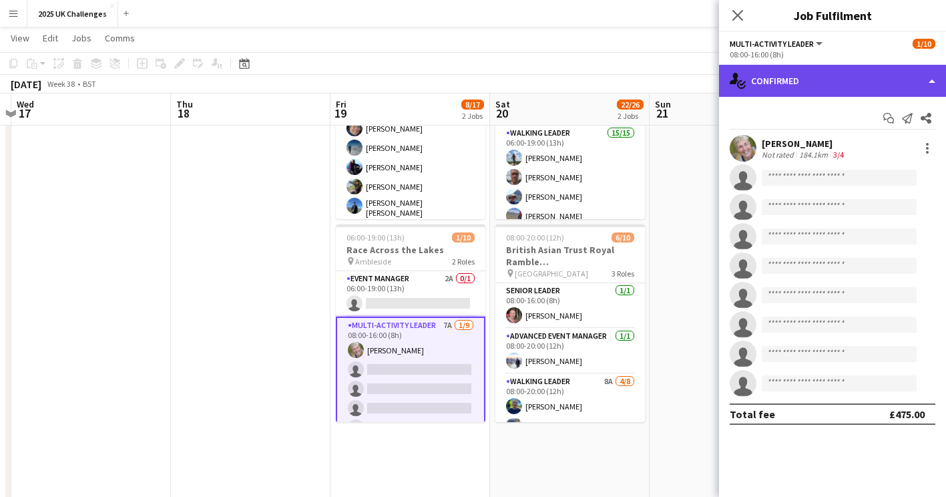
click at [809, 74] on div "single-neutral-actions-check-2 Confirmed" at bounding box center [832, 81] width 227 height 32
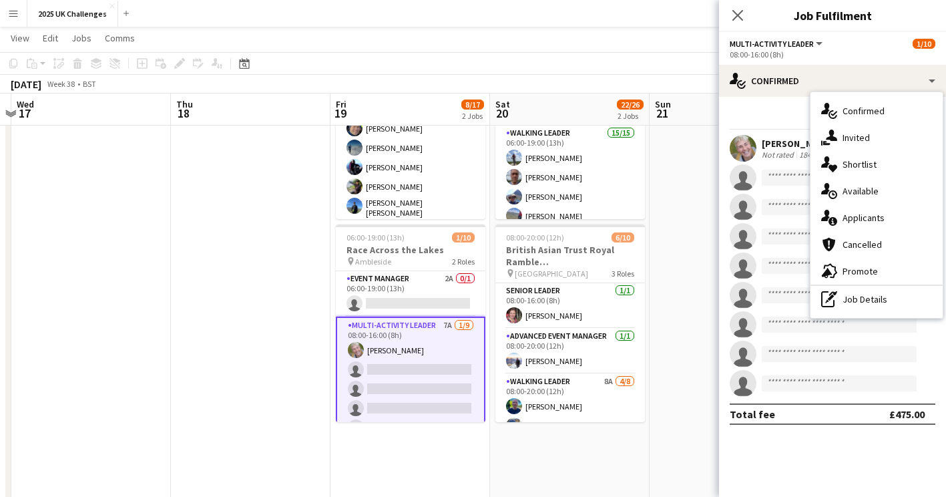
click at [455, 461] on app-date-cell "06:00-19:00 (13h) 7/7 [GEOGRAPHIC_DATA] for UHY Hacker Young pin Edale 2 Roles …" at bounding box center [411, 431] width 160 height 831
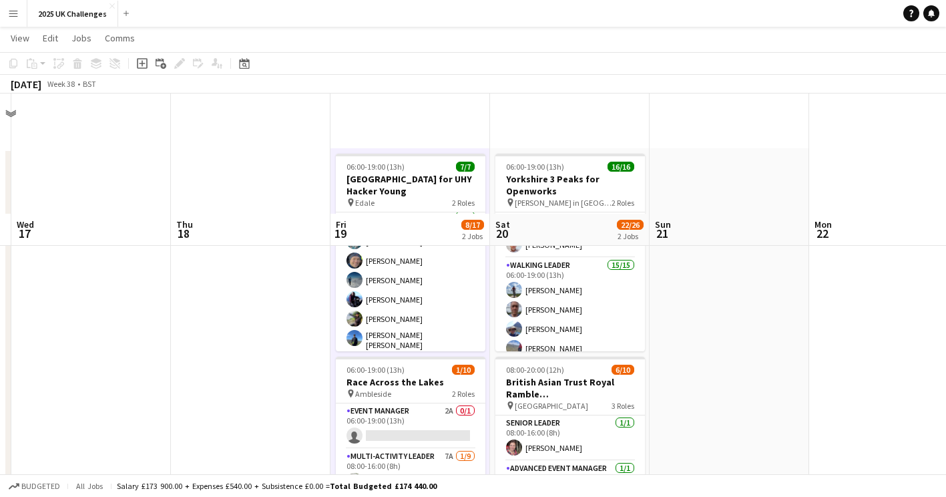
scroll to position [0, 0]
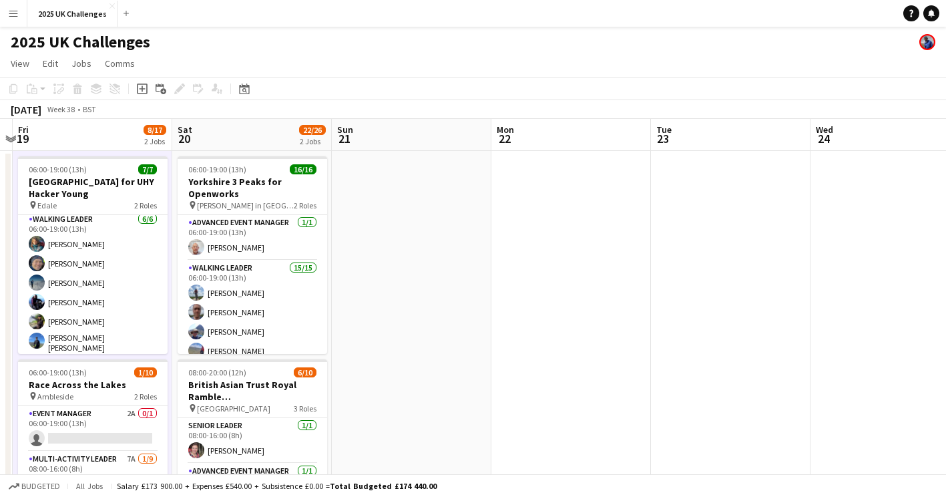
drag, startPoint x: 767, startPoint y: 377, endPoint x: 449, endPoint y: 390, distance: 318.1
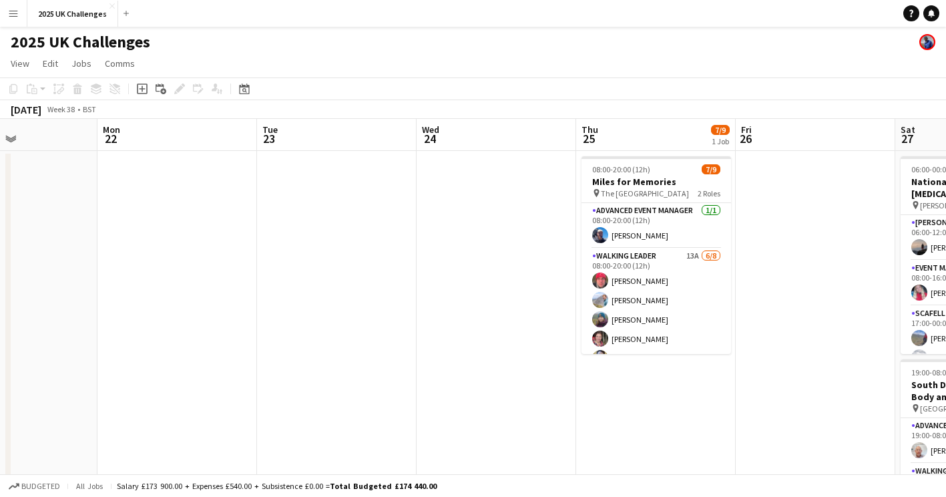
drag, startPoint x: 662, startPoint y: 377, endPoint x: 387, endPoint y: 377, distance: 275.1
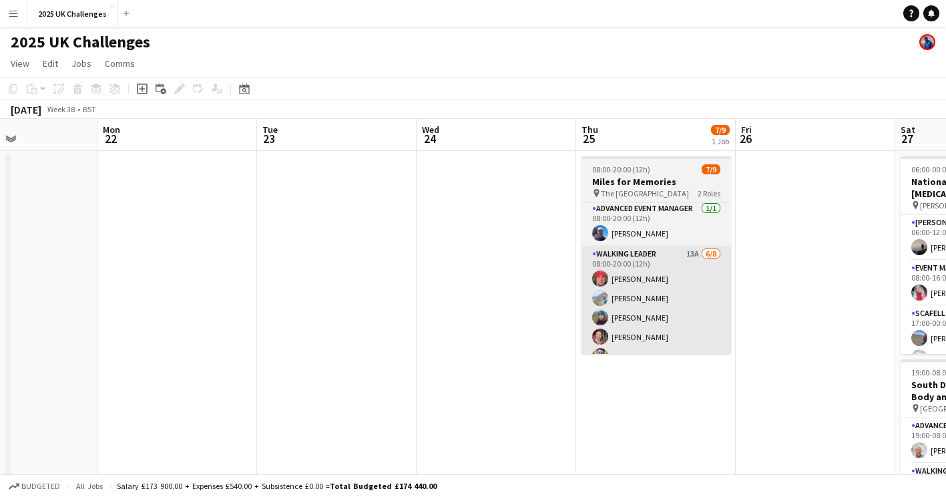
scroll to position [0, 0]
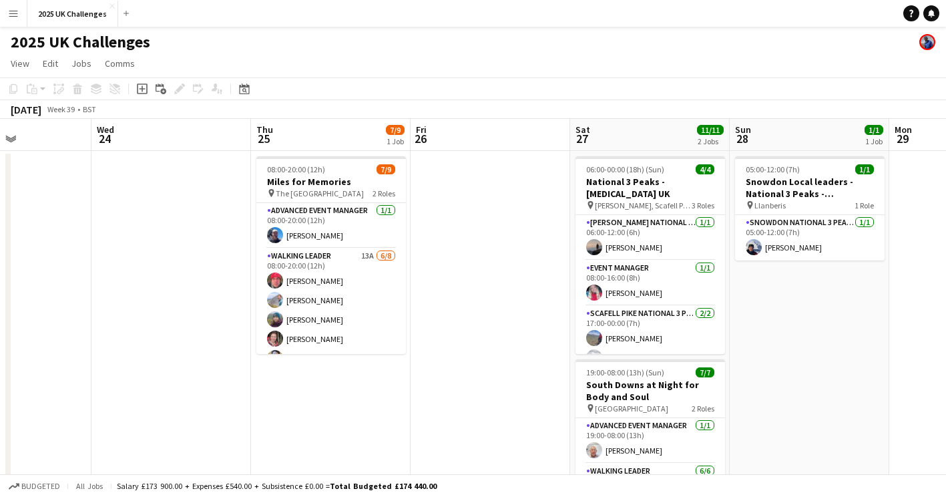
drag, startPoint x: 823, startPoint y: 420, endPoint x: 397, endPoint y: 389, distance: 427.2
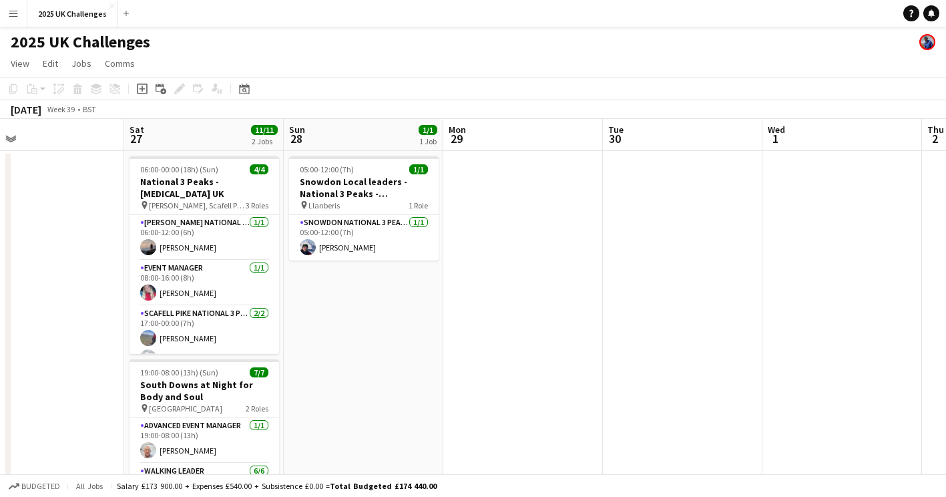
drag, startPoint x: 528, startPoint y: 380, endPoint x: 371, endPoint y: 373, distance: 156.4
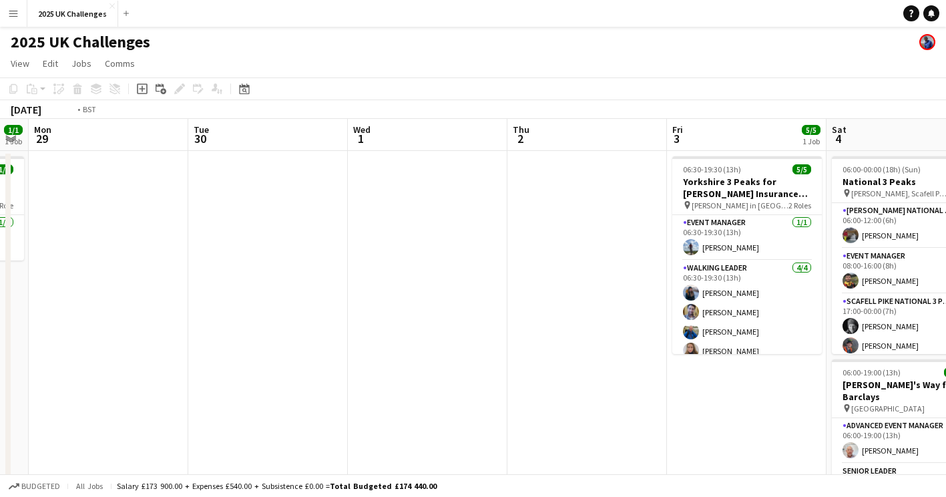
scroll to position [0, 421]
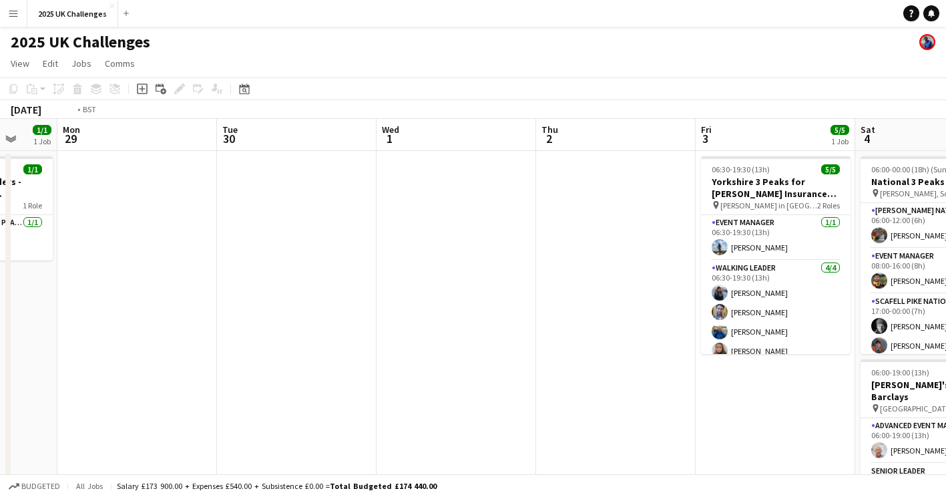
drag, startPoint x: 540, startPoint y: 393, endPoint x: 409, endPoint y: 393, distance: 130.9
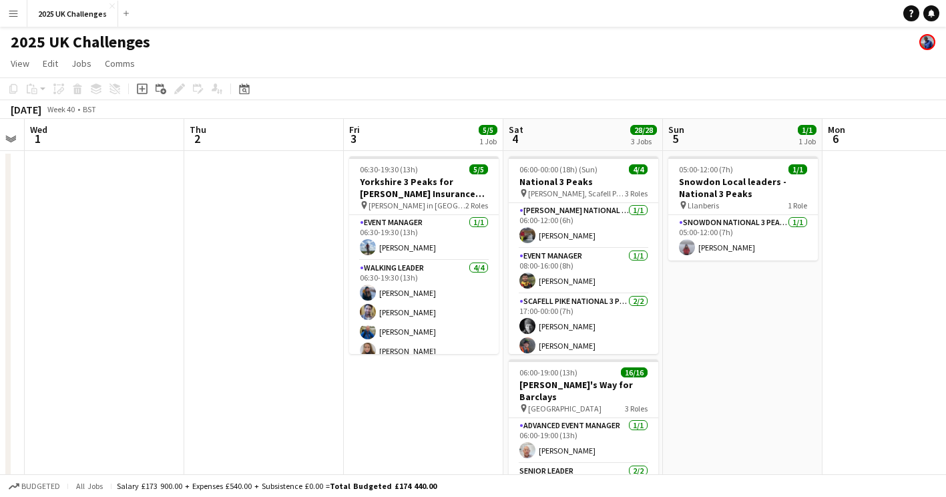
scroll to position [0, 465]
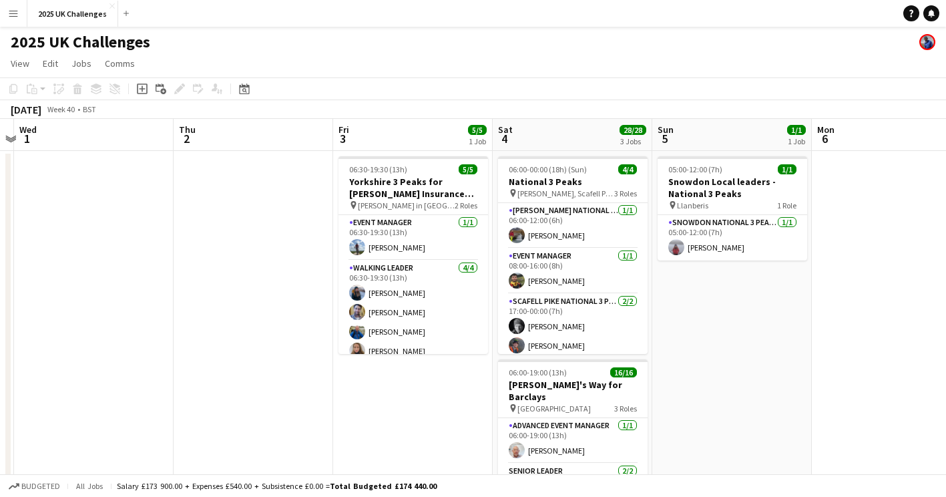
drag, startPoint x: 890, startPoint y: 391, endPoint x: 688, endPoint y: 399, distance: 201.9
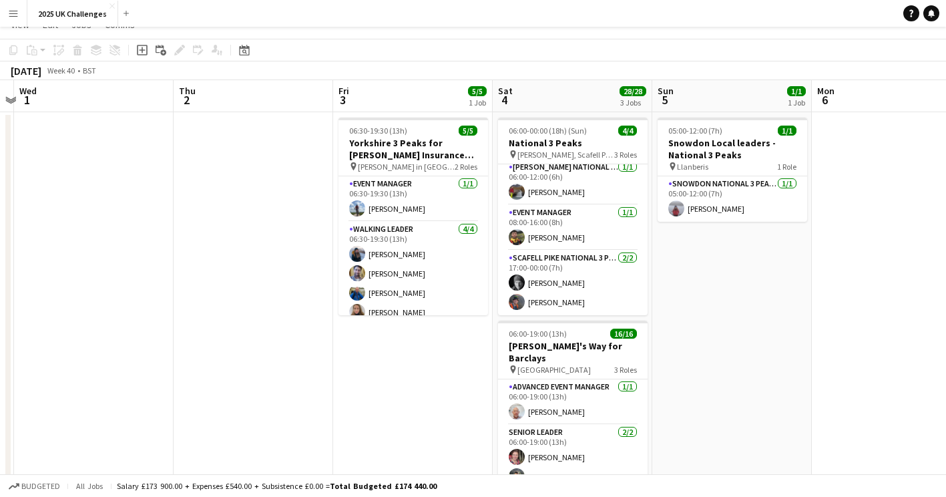
scroll to position [0, 0]
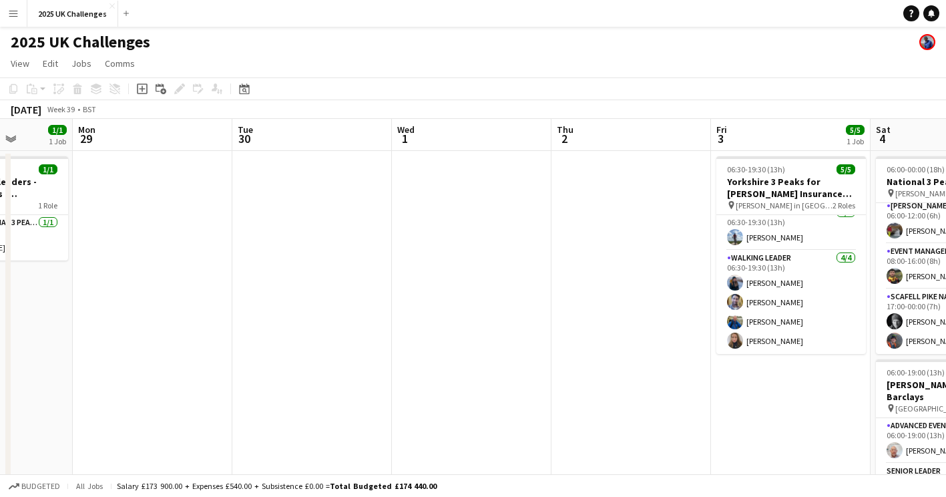
drag, startPoint x: 367, startPoint y: 345, endPoint x: 958, endPoint y: 335, distance: 591.1
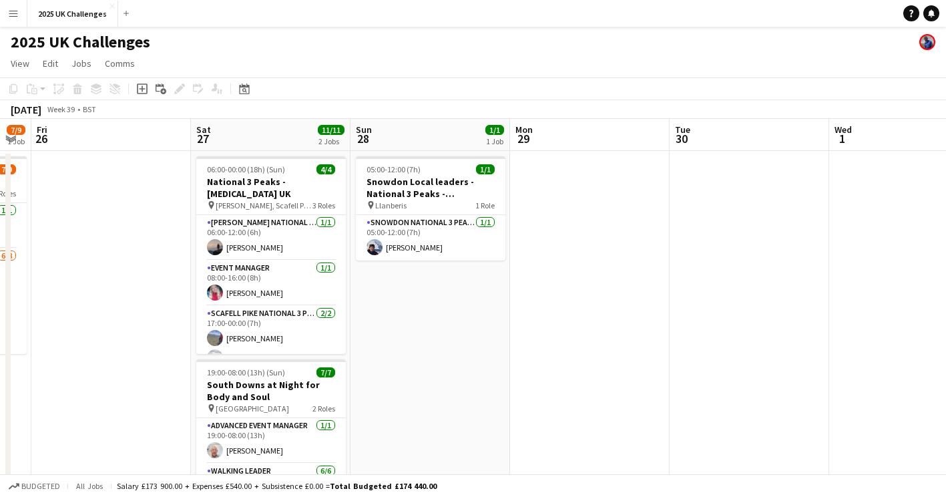
scroll to position [0, 308]
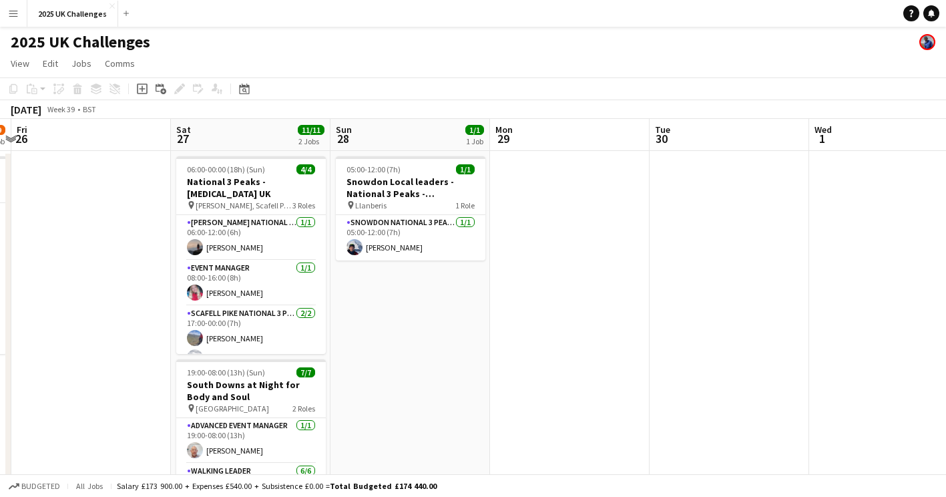
drag, startPoint x: 463, startPoint y: 303, endPoint x: 663, endPoint y: 296, distance: 199.8
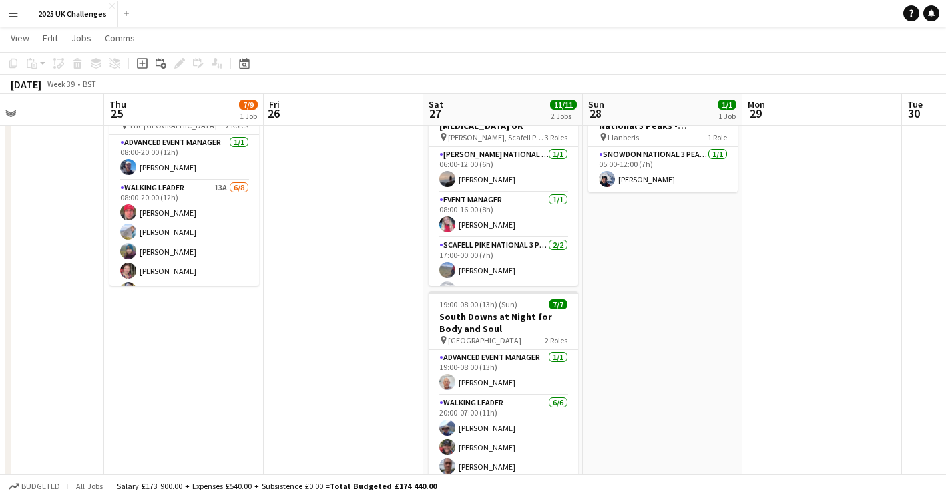
scroll to position [0, 315]
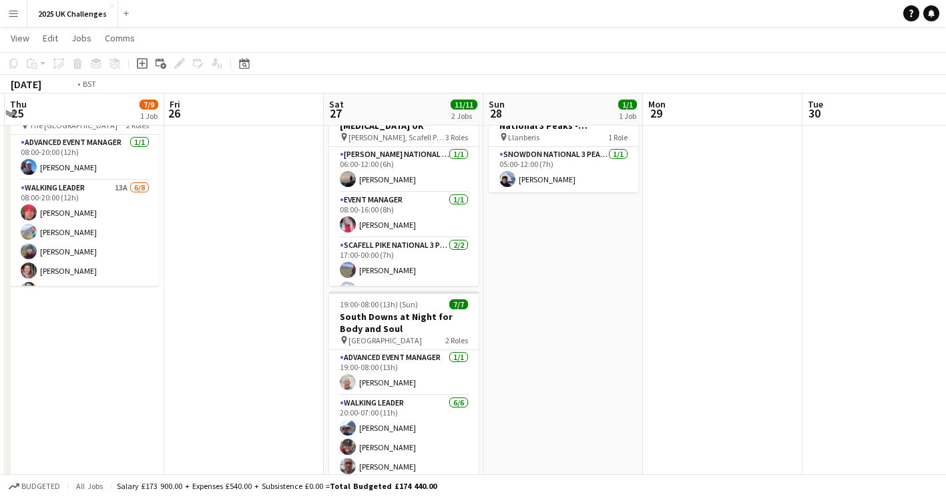
drag, startPoint x: 246, startPoint y: 327, endPoint x: 688, endPoint y: 348, distance: 442.6
click at [688, 348] on app-calendar-viewport "Tue 23 Wed 24 Thu 25 7/9 1 Job Fri 26 Sat 27 11/11 2 Jobs Sun 28 1/1 1 Job Mon …" at bounding box center [473, 480] width 946 height 990
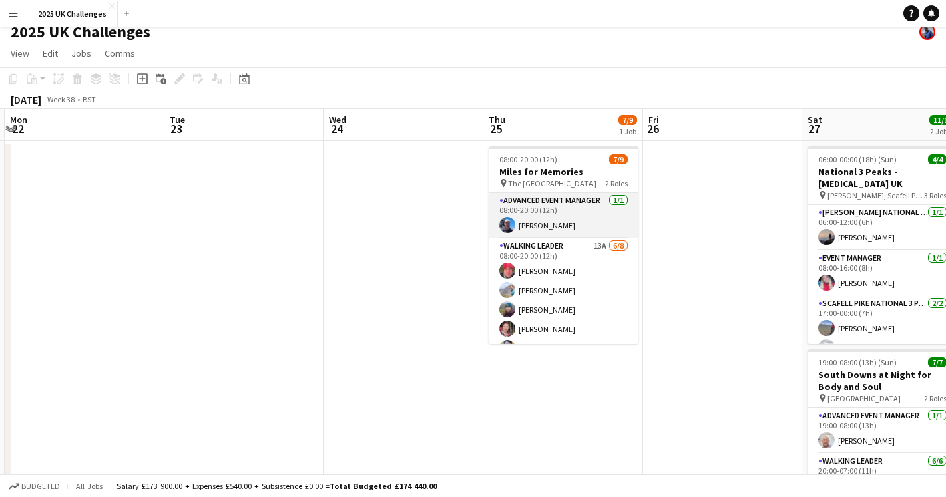
scroll to position [0, 0]
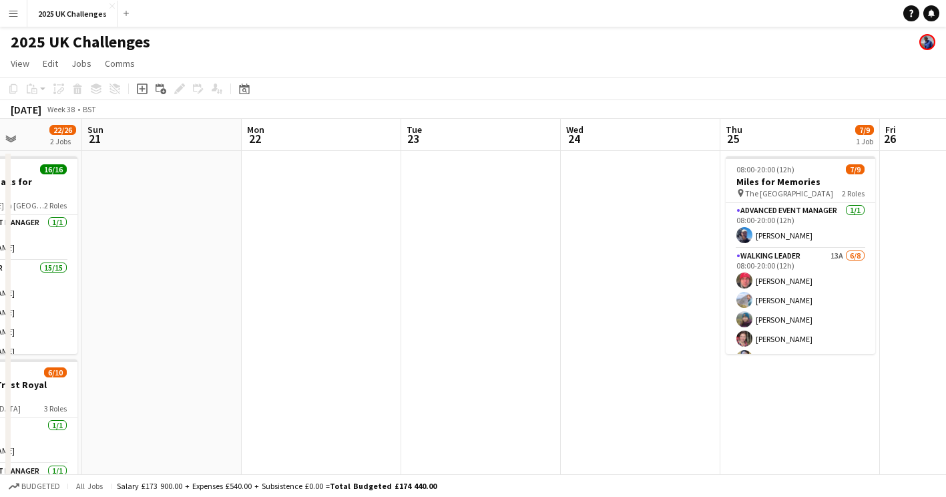
drag, startPoint x: 727, startPoint y: 269, endPoint x: 490, endPoint y: 310, distance: 239.9
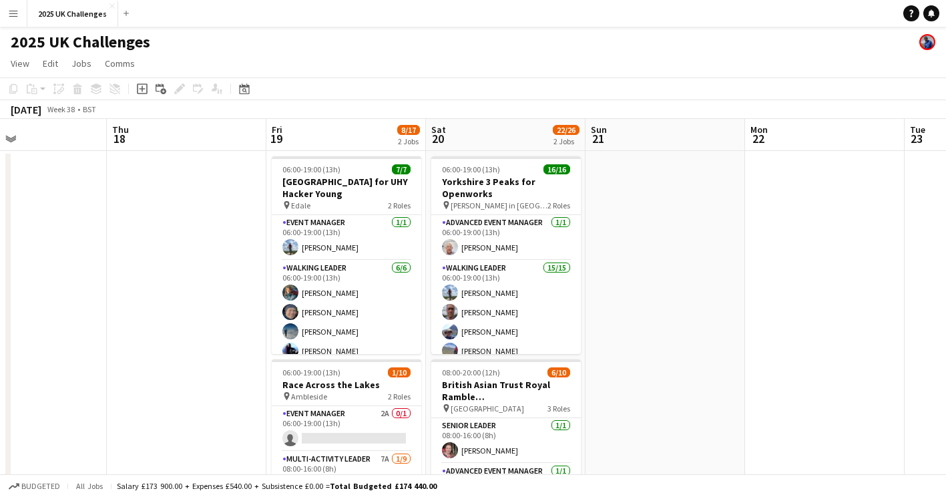
drag, startPoint x: 719, startPoint y: 286, endPoint x: 771, endPoint y: 280, distance: 51.8
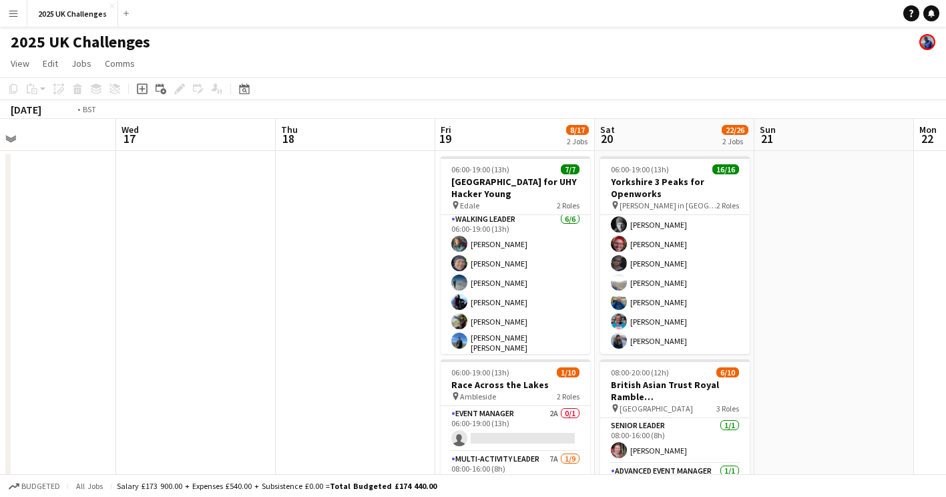
drag, startPoint x: 454, startPoint y: 291, endPoint x: 869, endPoint y: 318, distance: 415.6
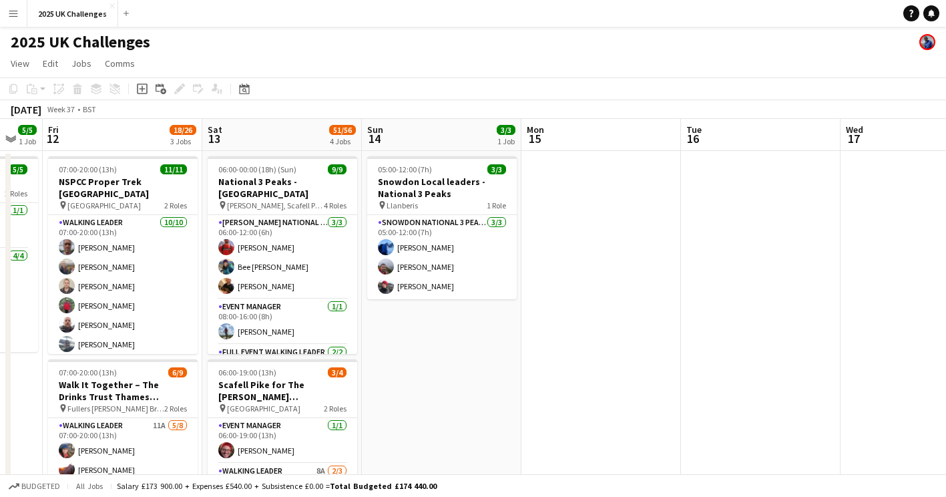
scroll to position [0, 272]
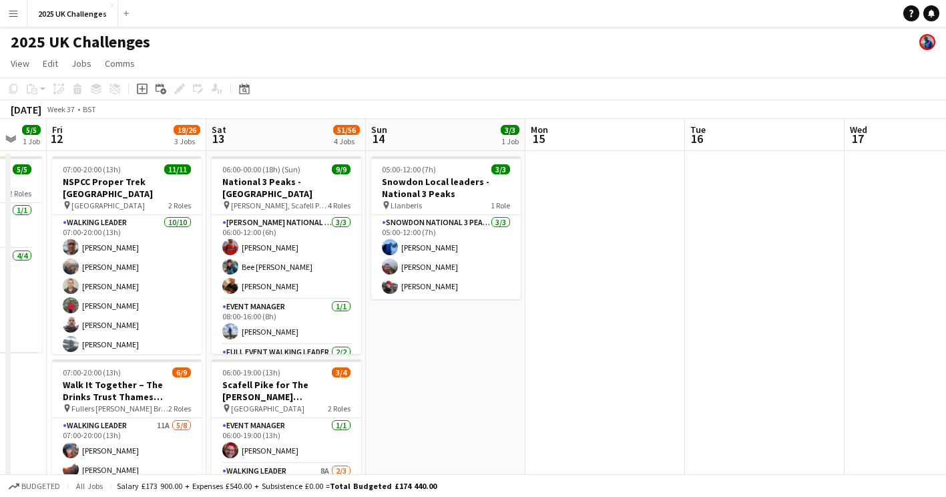
drag, startPoint x: 419, startPoint y: 355, endPoint x: 600, endPoint y: 355, distance: 181.6
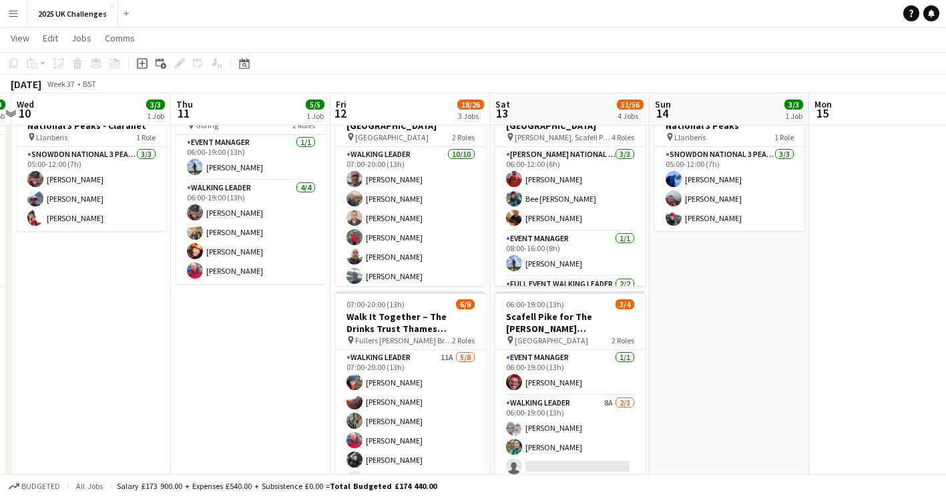
scroll to position [0, 297]
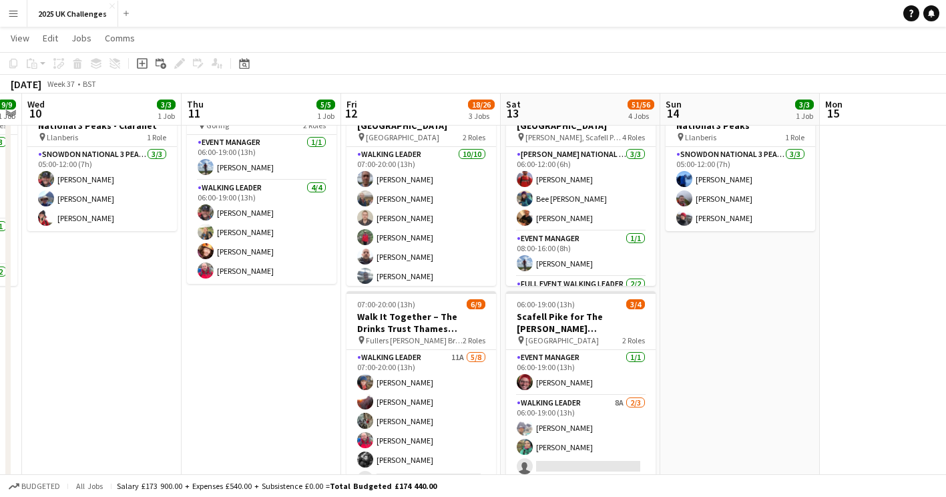
drag, startPoint x: 472, startPoint y: 345, endPoint x: 767, endPoint y: 345, distance: 294.5
click at [767, 345] on app-calendar-viewport "Mon 8 Tue 9 9/9 1 Job Wed 10 3/3 1 Job Thu 11 5/5 1 Job Fri 12 18/26 3 Jobs Sat…" at bounding box center [473, 480] width 946 height 990
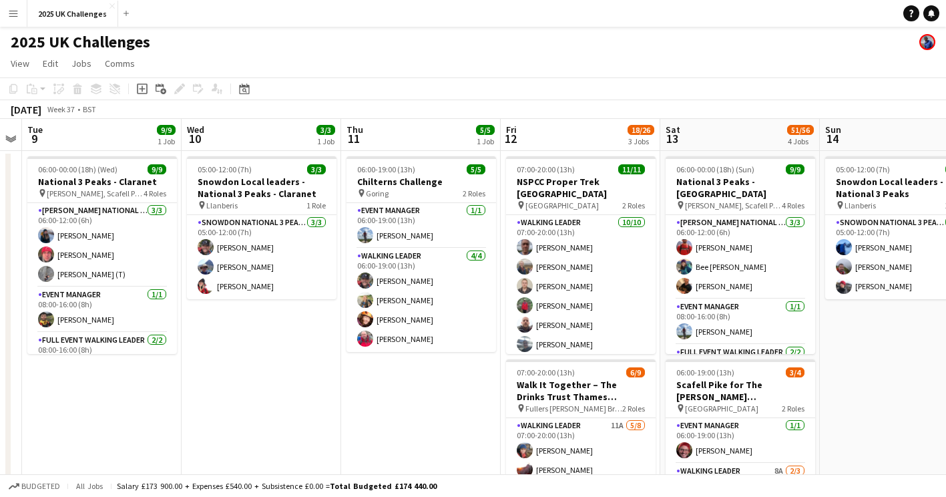
scroll to position [0, 375]
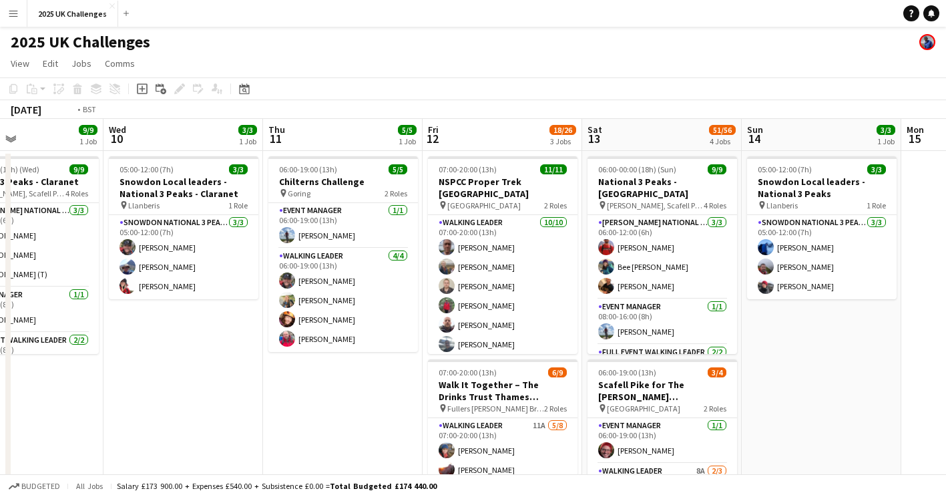
drag, startPoint x: 379, startPoint y: 415, endPoint x: 849, endPoint y: 434, distance: 470.5
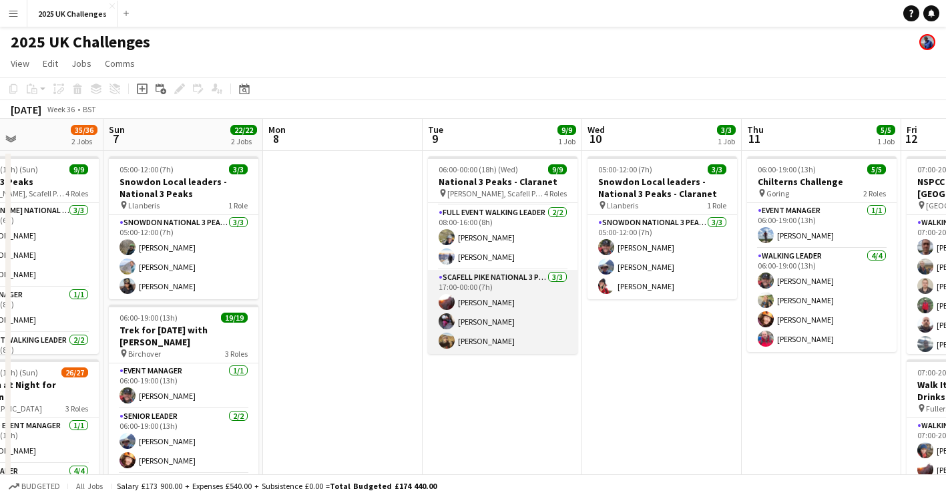
scroll to position [0, 0]
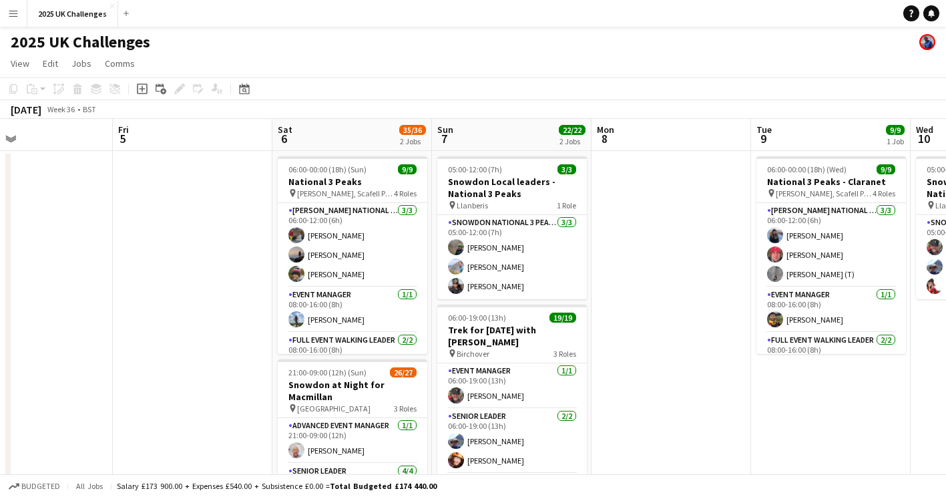
drag, startPoint x: 618, startPoint y: 435, endPoint x: 767, endPoint y: 455, distance: 150.3
